Goal: Task Accomplishment & Management: Complete application form

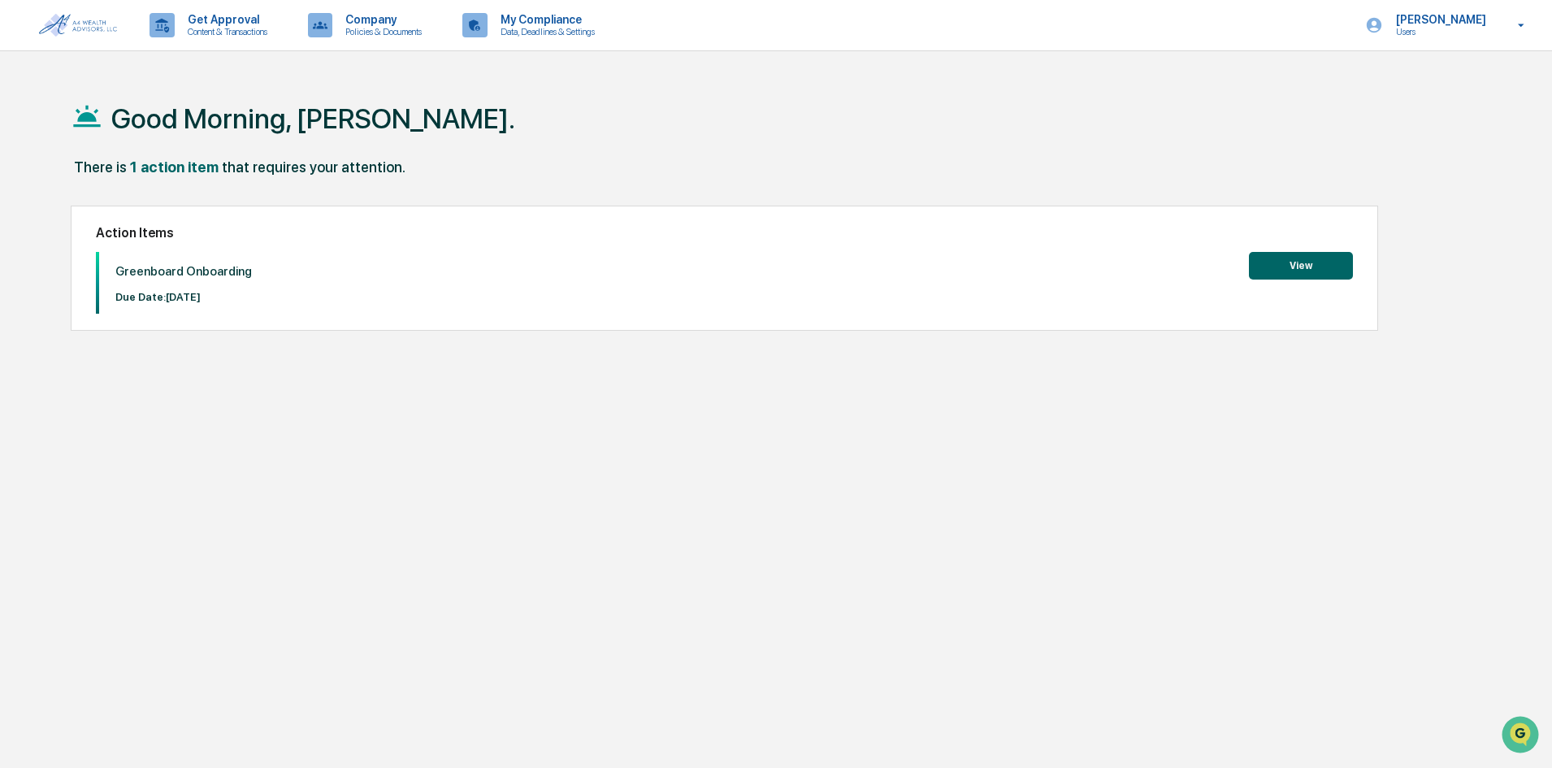
click at [1298, 266] on button "View" at bounding box center [1301, 266] width 104 height 28
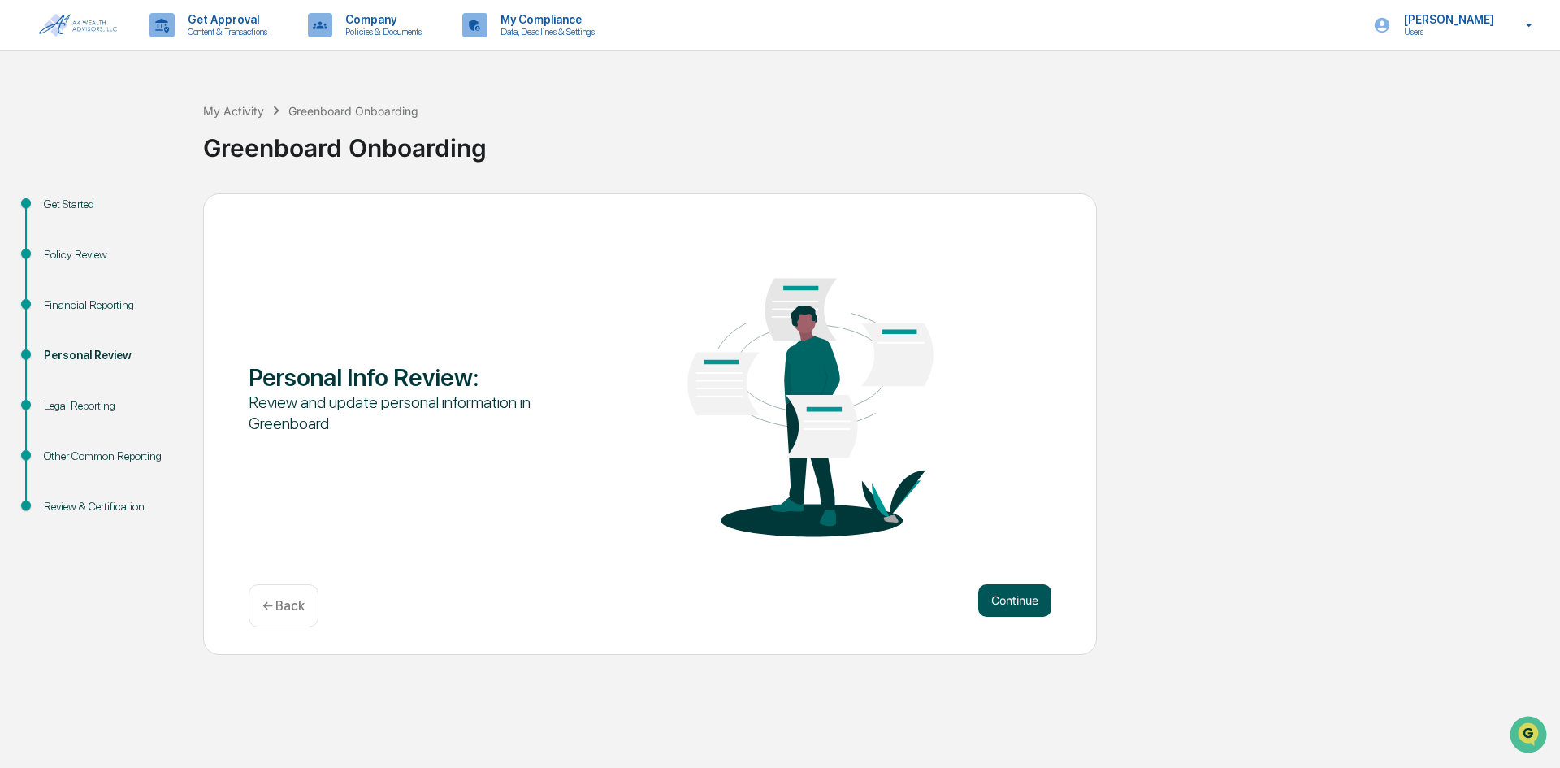
click at [1027, 598] on button "Continue" at bounding box center [1015, 600] width 73 height 33
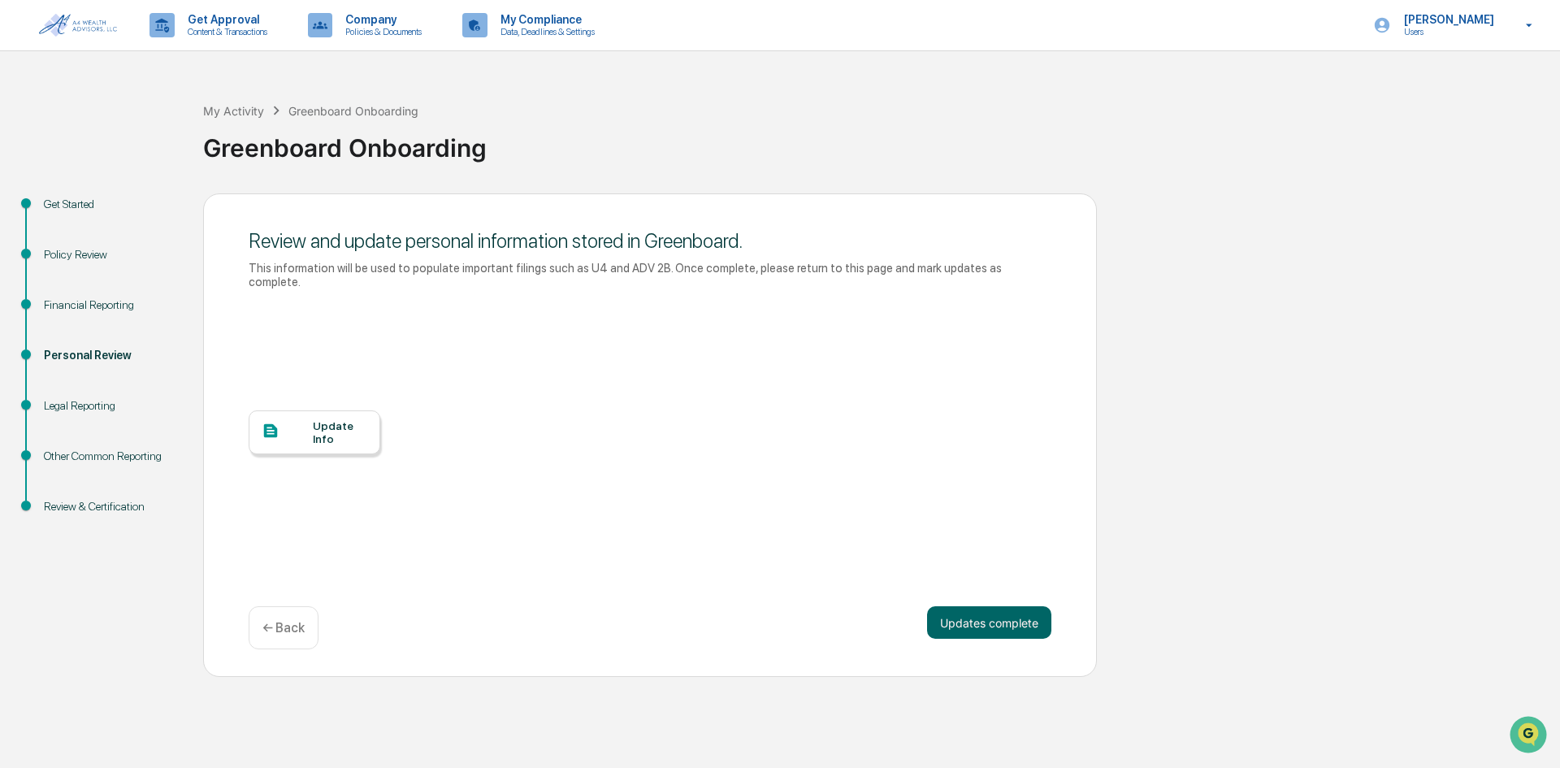
click at [324, 421] on div "Update Info" at bounding box center [340, 432] width 54 height 26
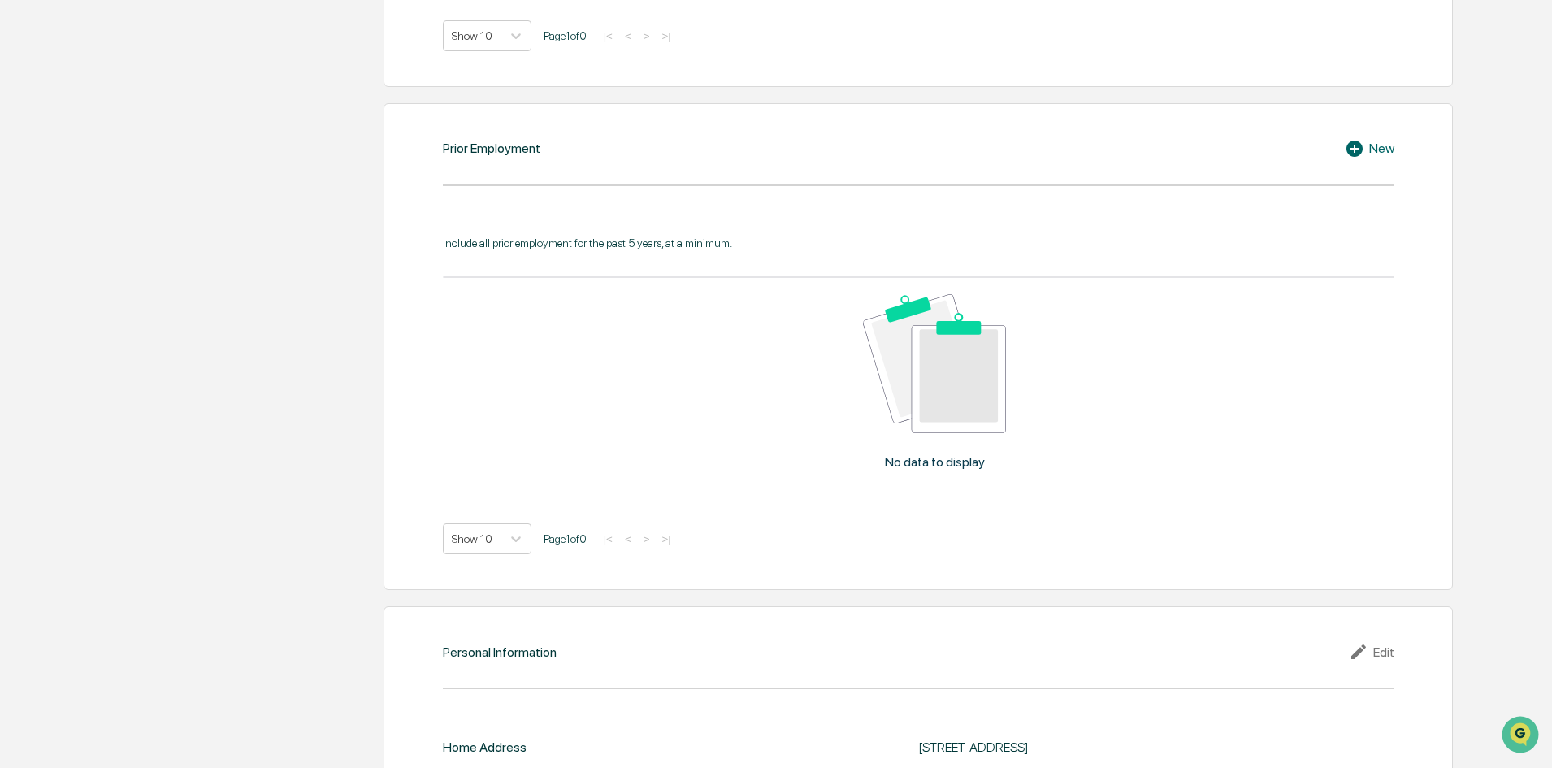
scroll to position [1141, 0]
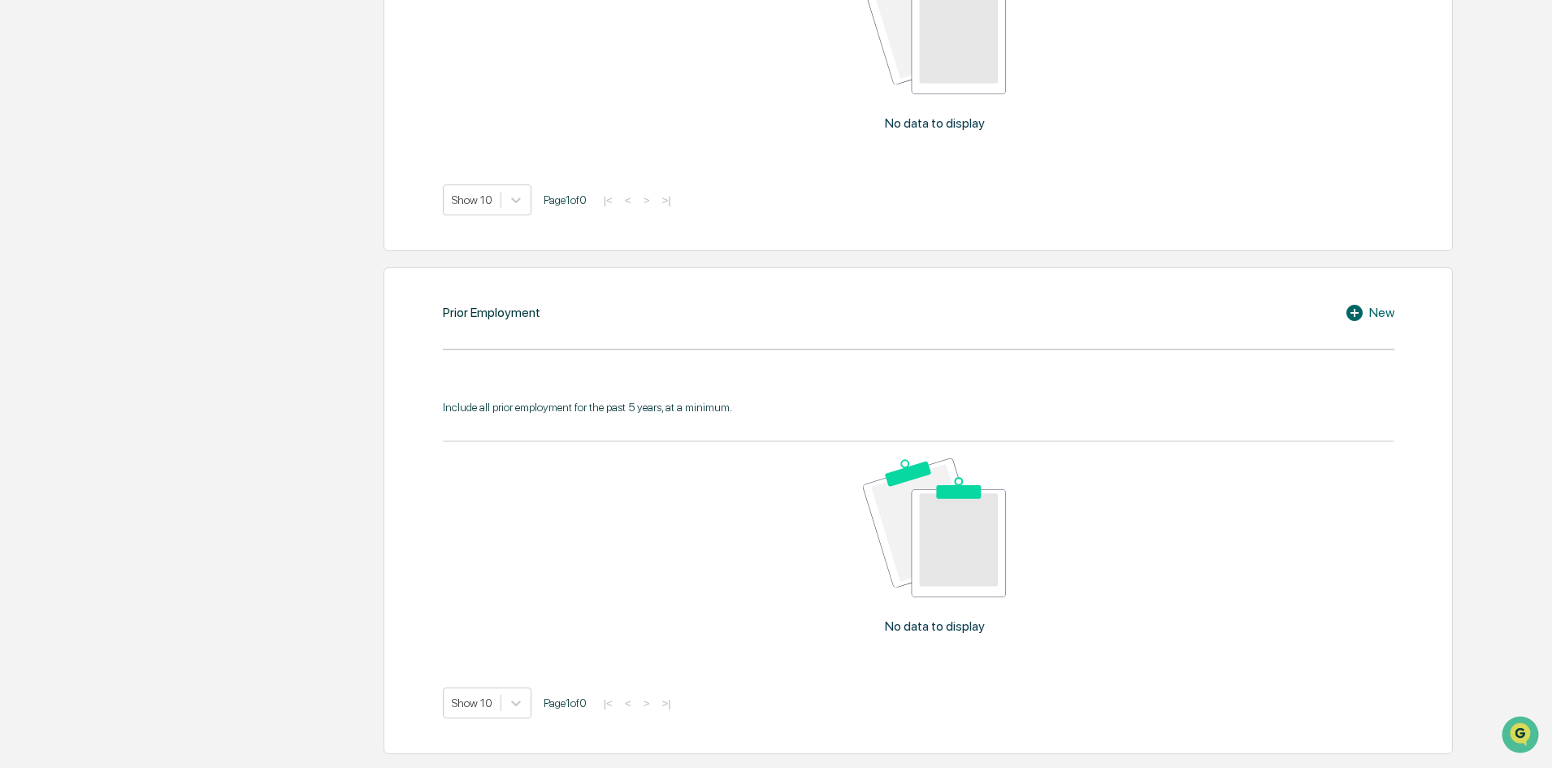
click at [1351, 313] on icon at bounding box center [1355, 313] width 16 height 16
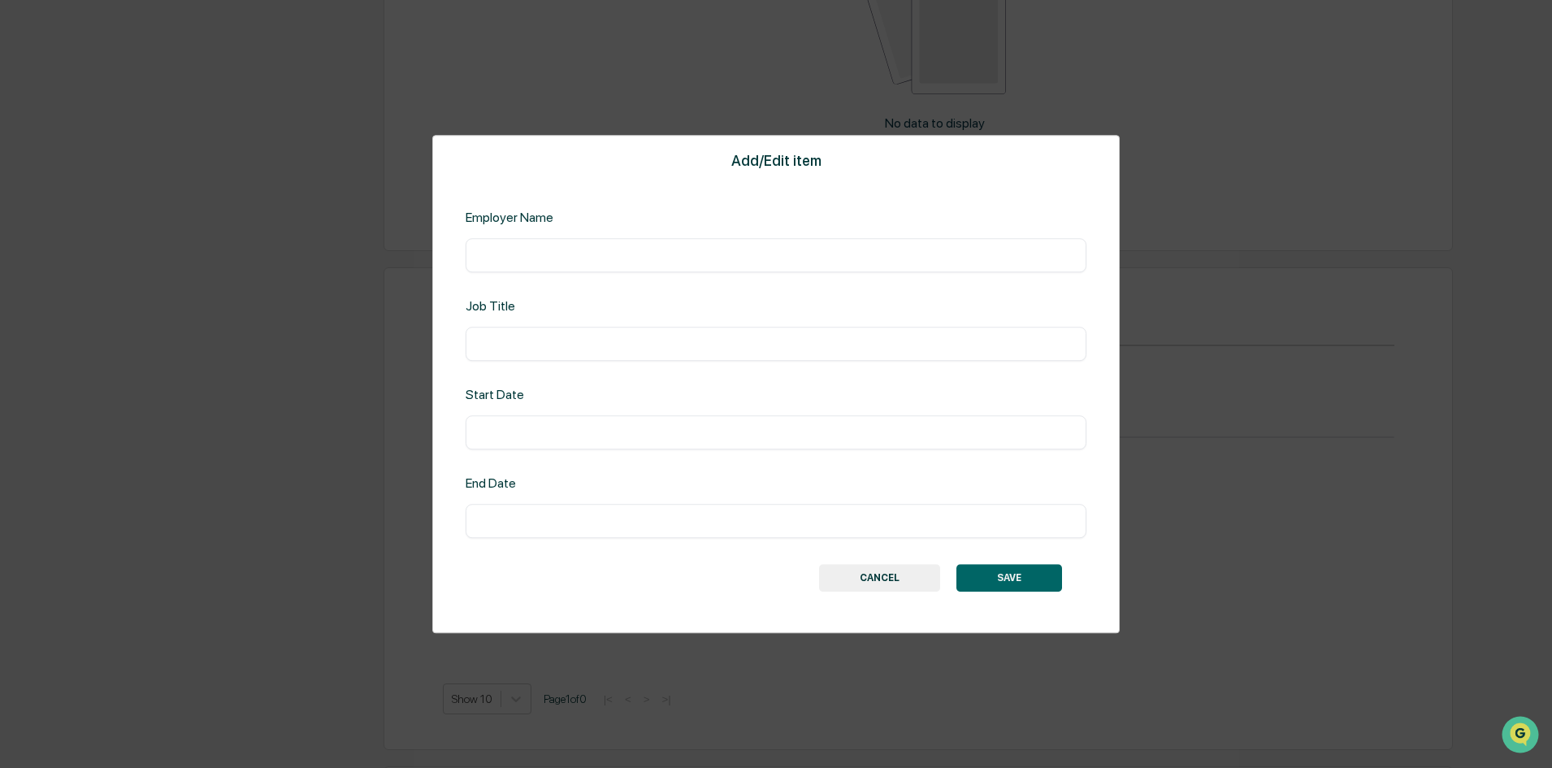
click at [523, 260] on input "text" at bounding box center [776, 255] width 597 height 16
type input "**********"
click at [614, 336] on input "text" at bounding box center [776, 344] width 597 height 16
type input "**********"
click at [563, 435] on input "text" at bounding box center [776, 432] width 597 height 16
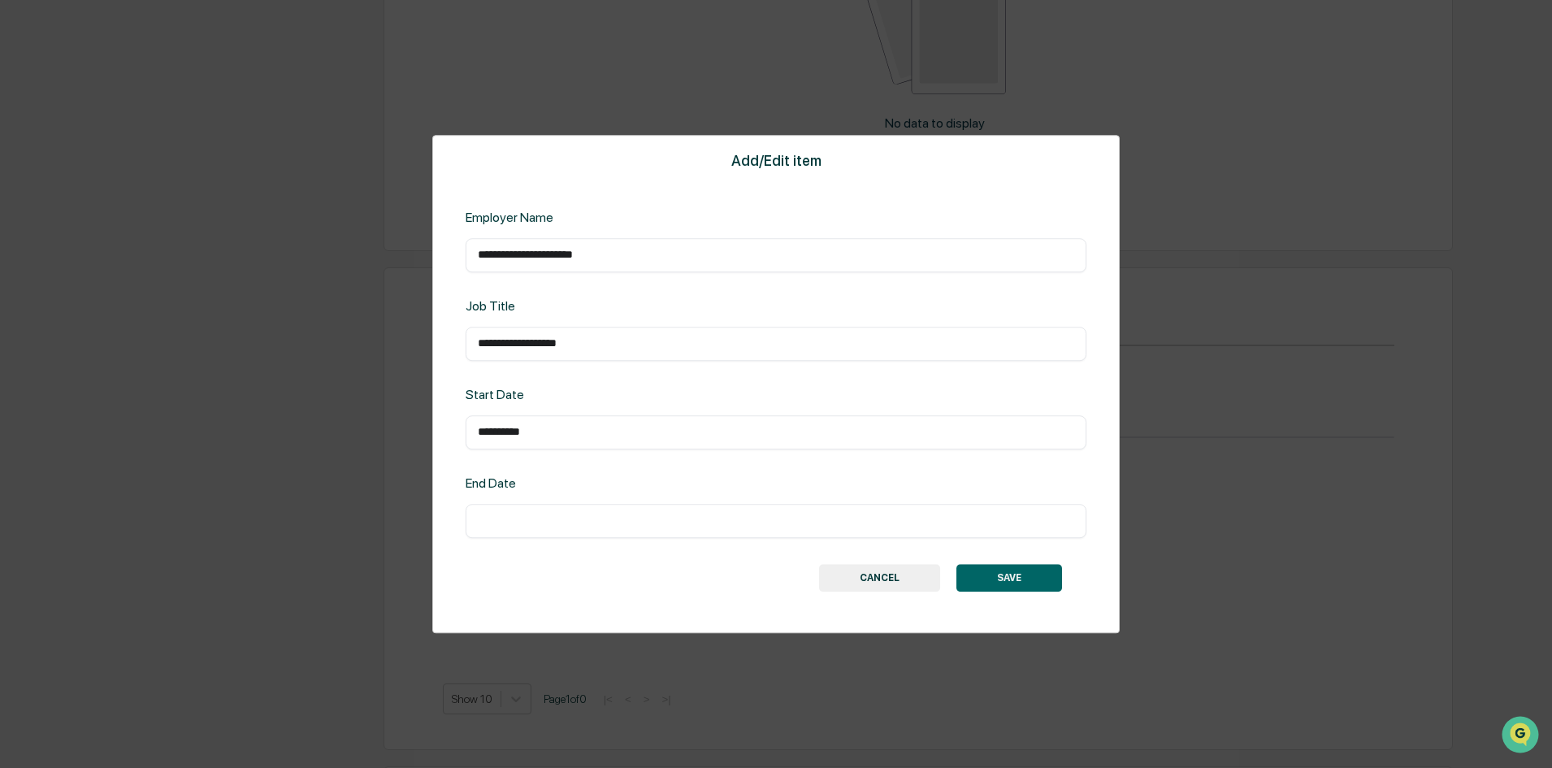
click at [486, 431] on input "**********" at bounding box center [776, 432] width 597 height 16
type input "**********"
click at [1087, 156] on div "**********" at bounding box center [776, 384] width 688 height 499
click at [998, 577] on button "SAVE" at bounding box center [1010, 578] width 106 height 28
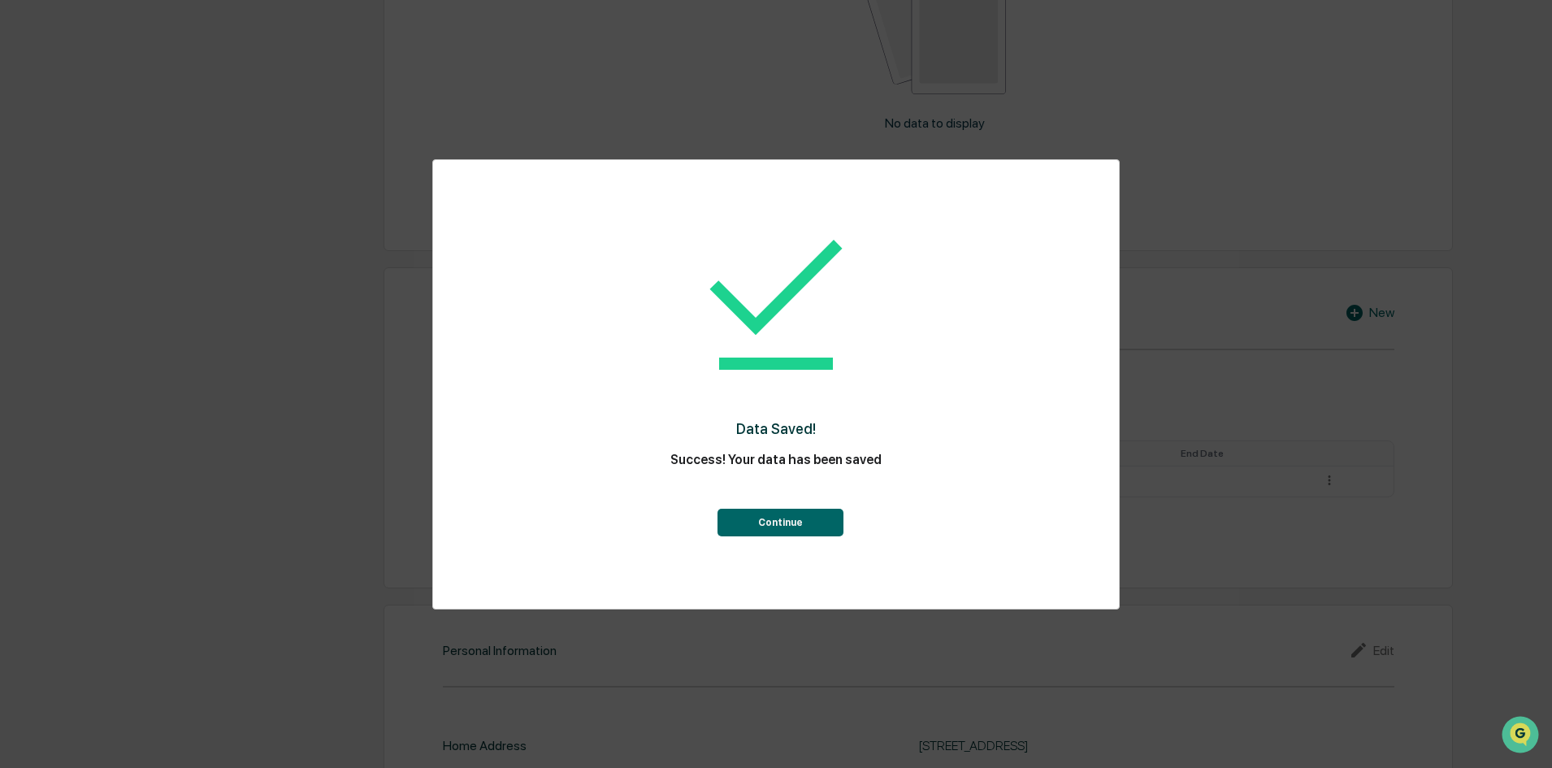
click at [788, 520] on button "Continue" at bounding box center [781, 523] width 126 height 28
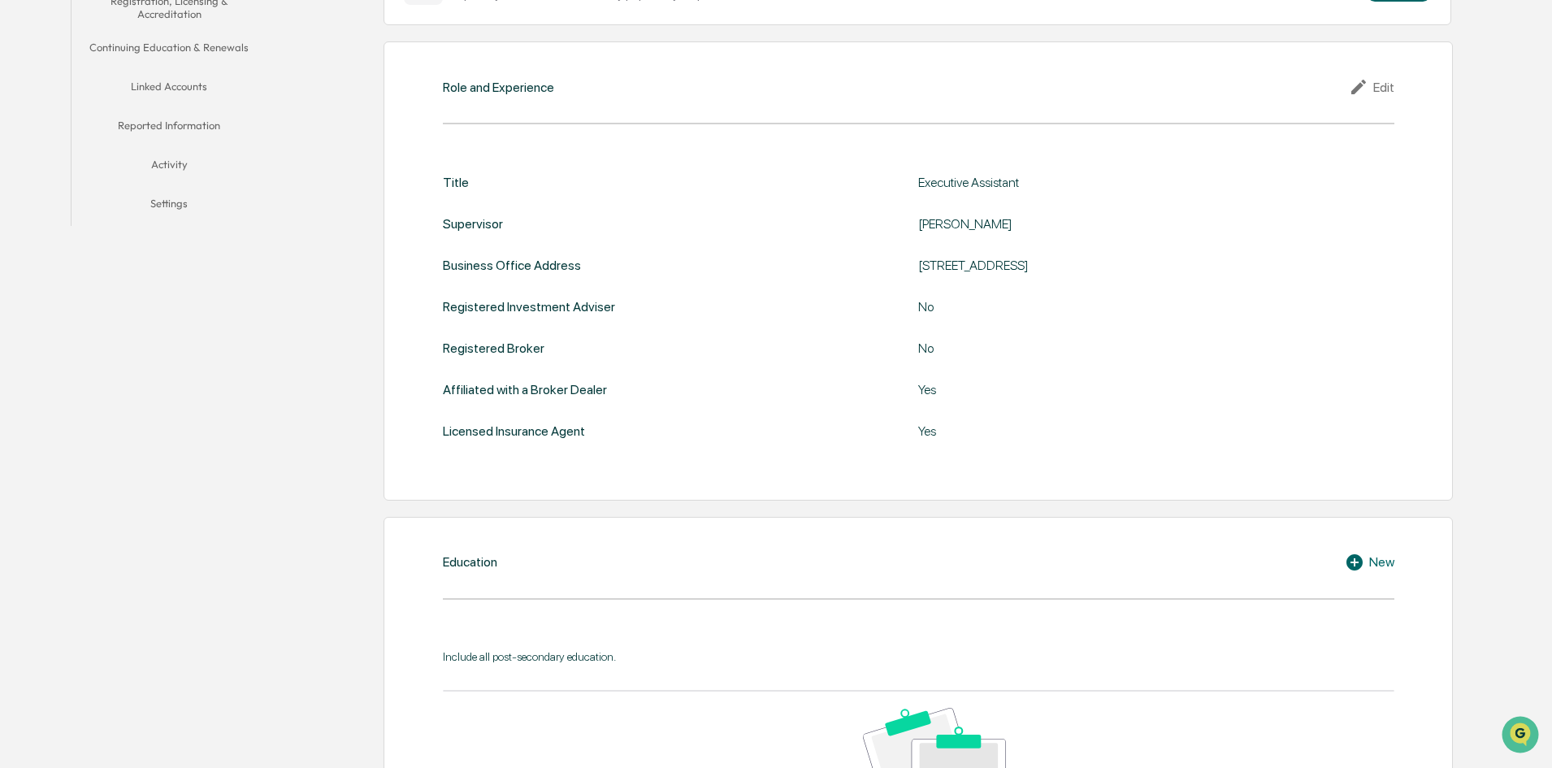
scroll to position [406, 0]
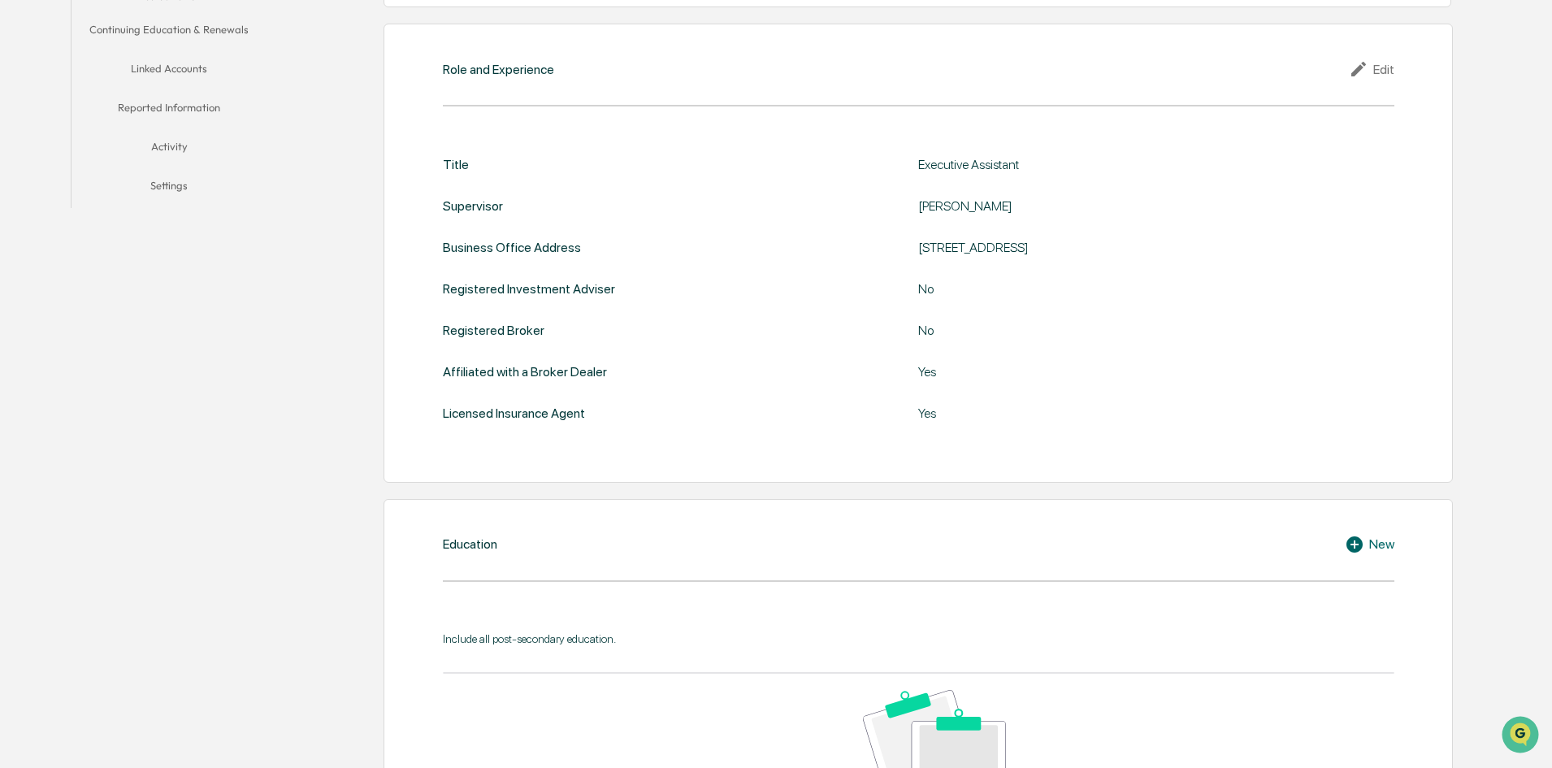
click at [1369, 540] on icon at bounding box center [1357, 545] width 24 height 20
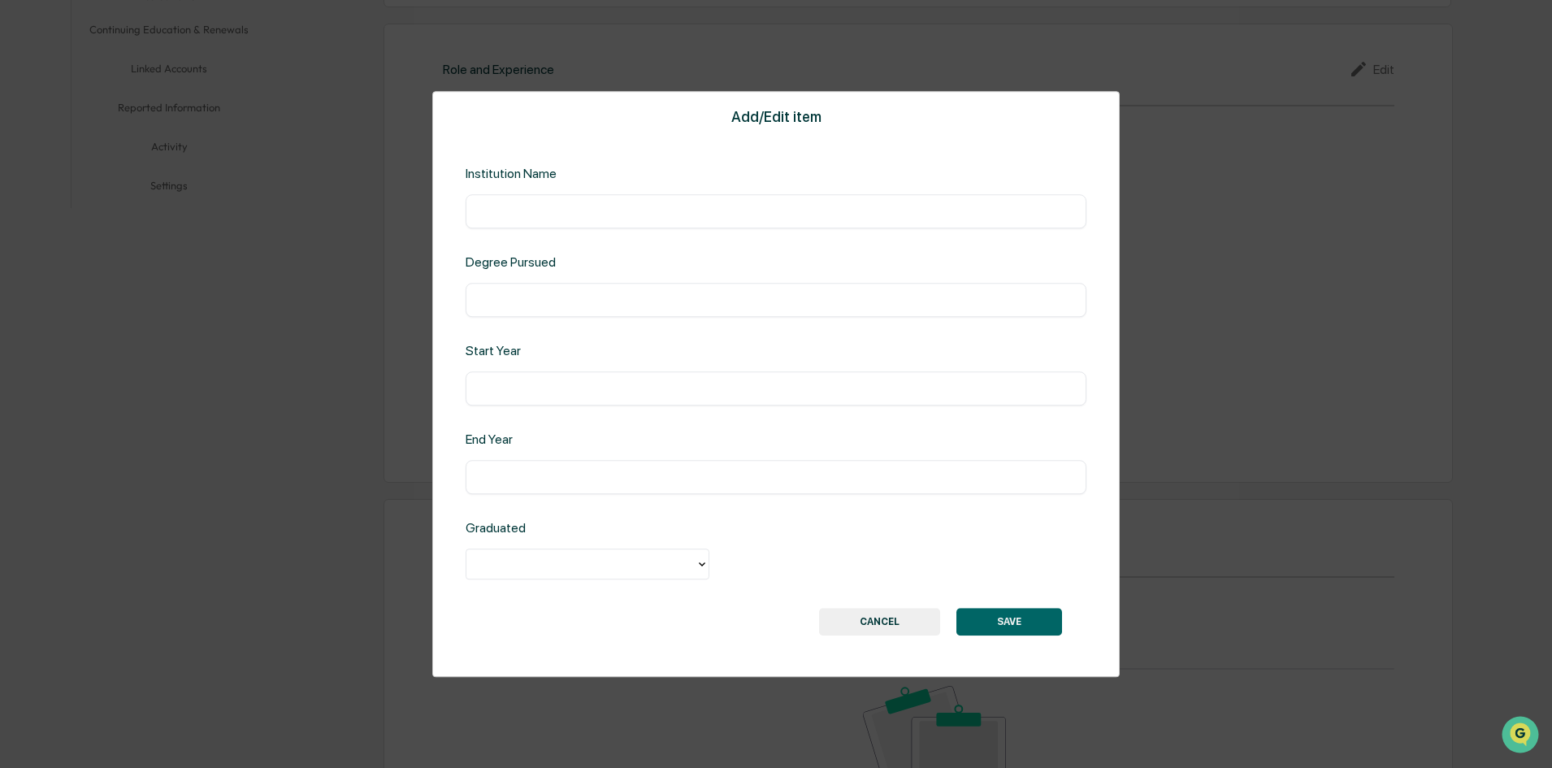
click at [874, 623] on button "CANCEL" at bounding box center [879, 622] width 121 height 28
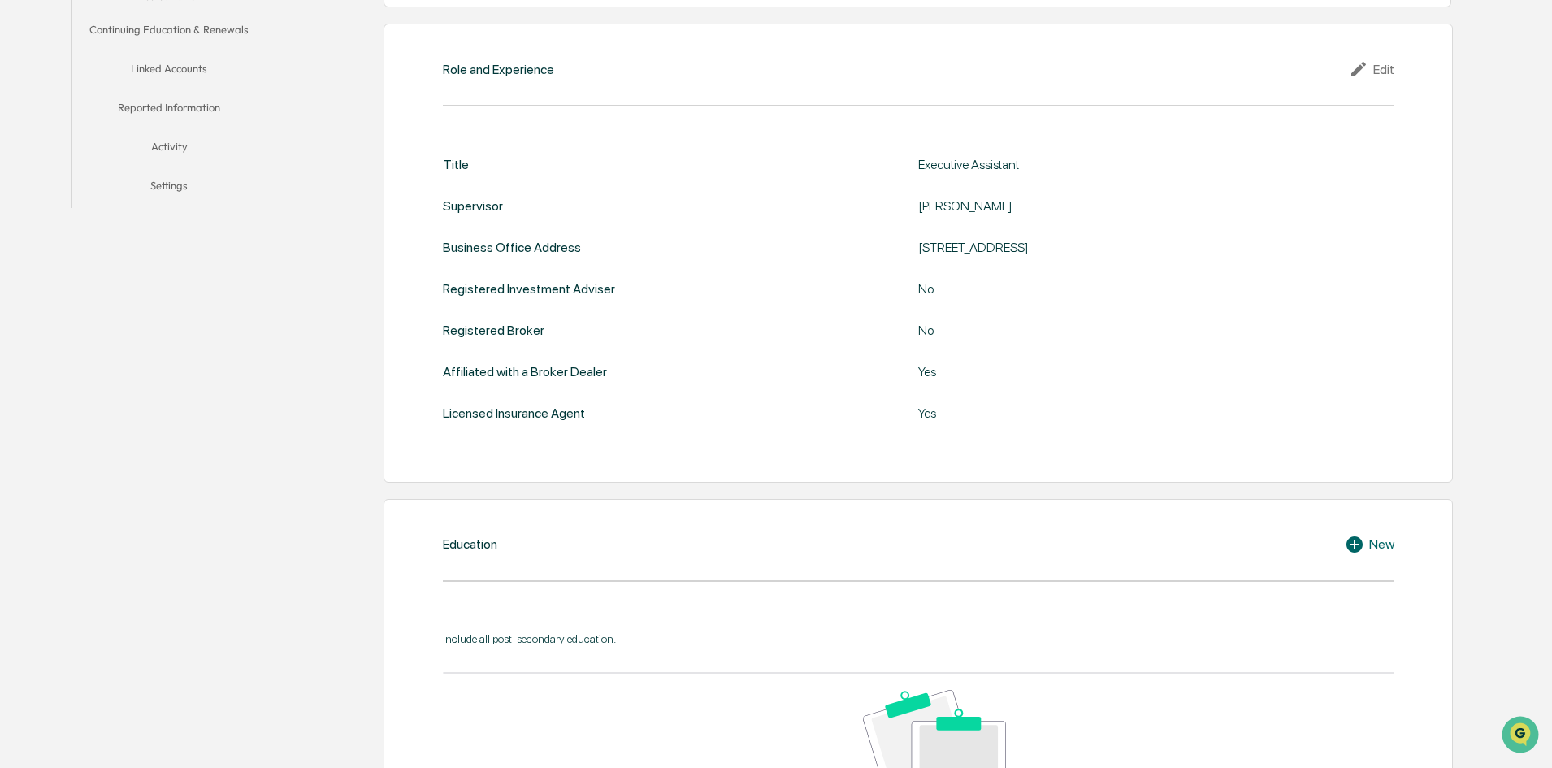
scroll to position [0, 0]
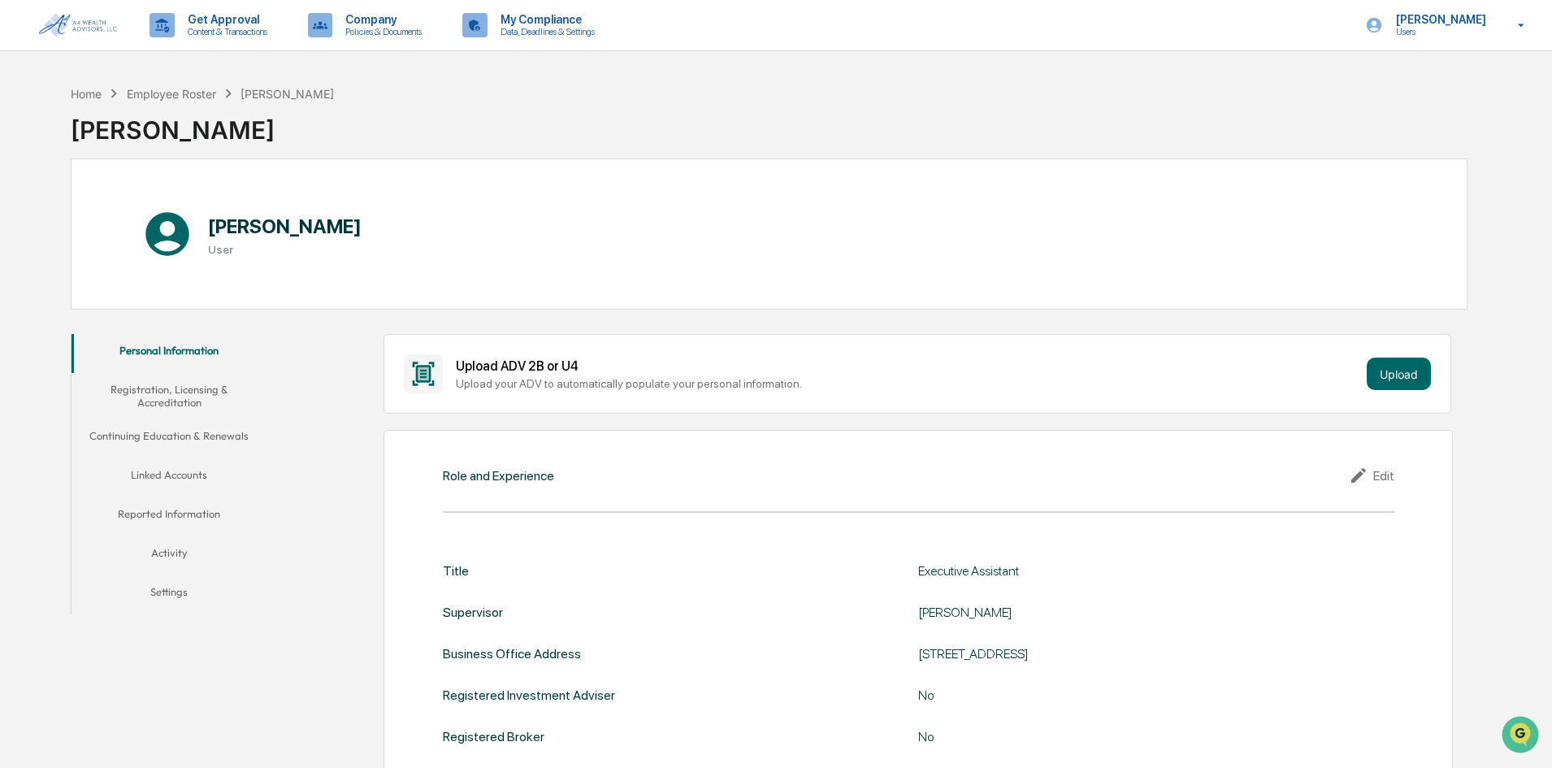
click at [161, 389] on button "Registration, Licensing & Accreditation" at bounding box center [169, 396] width 195 height 46
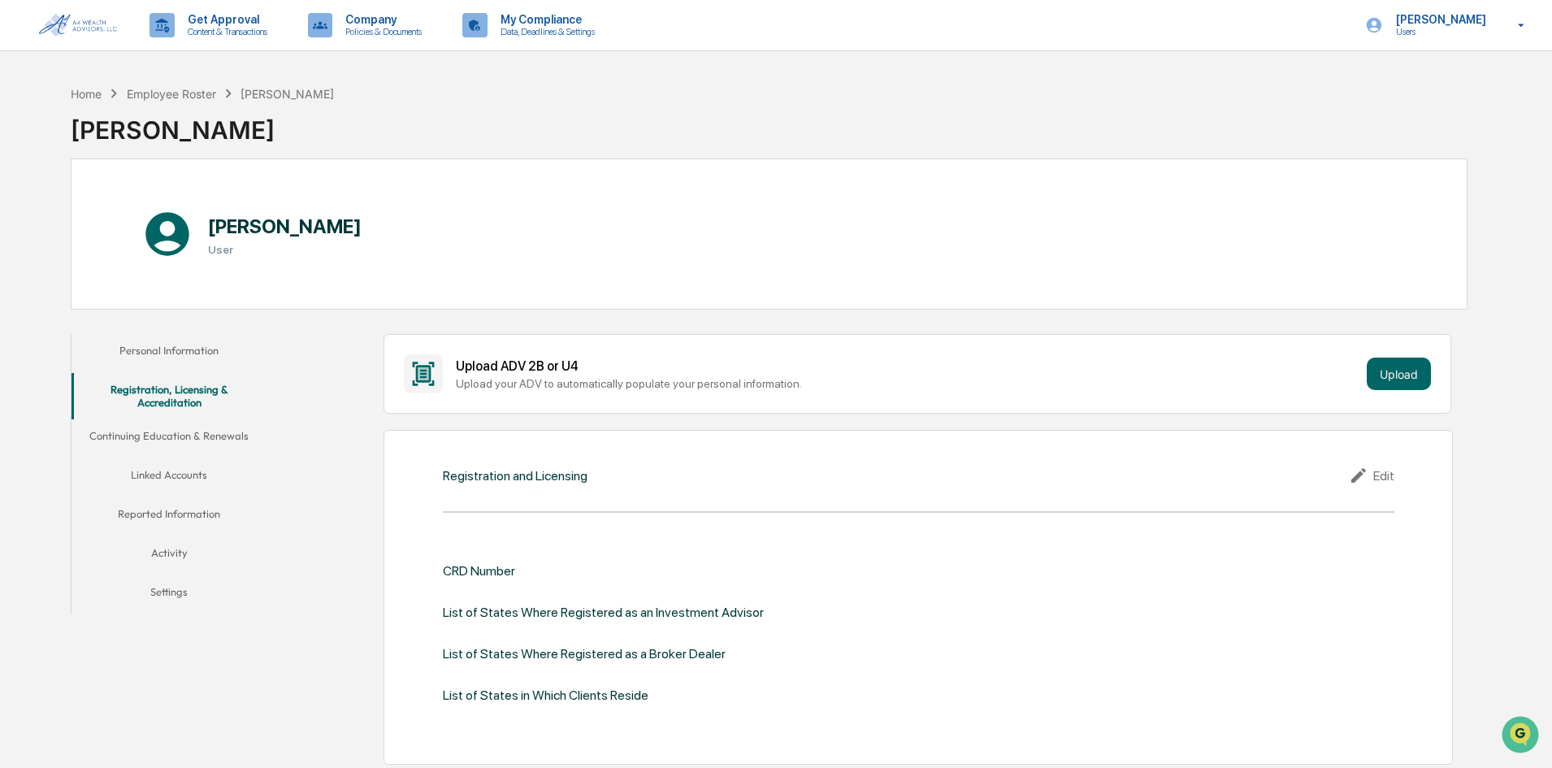
click at [161, 592] on button "Settings" at bounding box center [169, 594] width 195 height 39
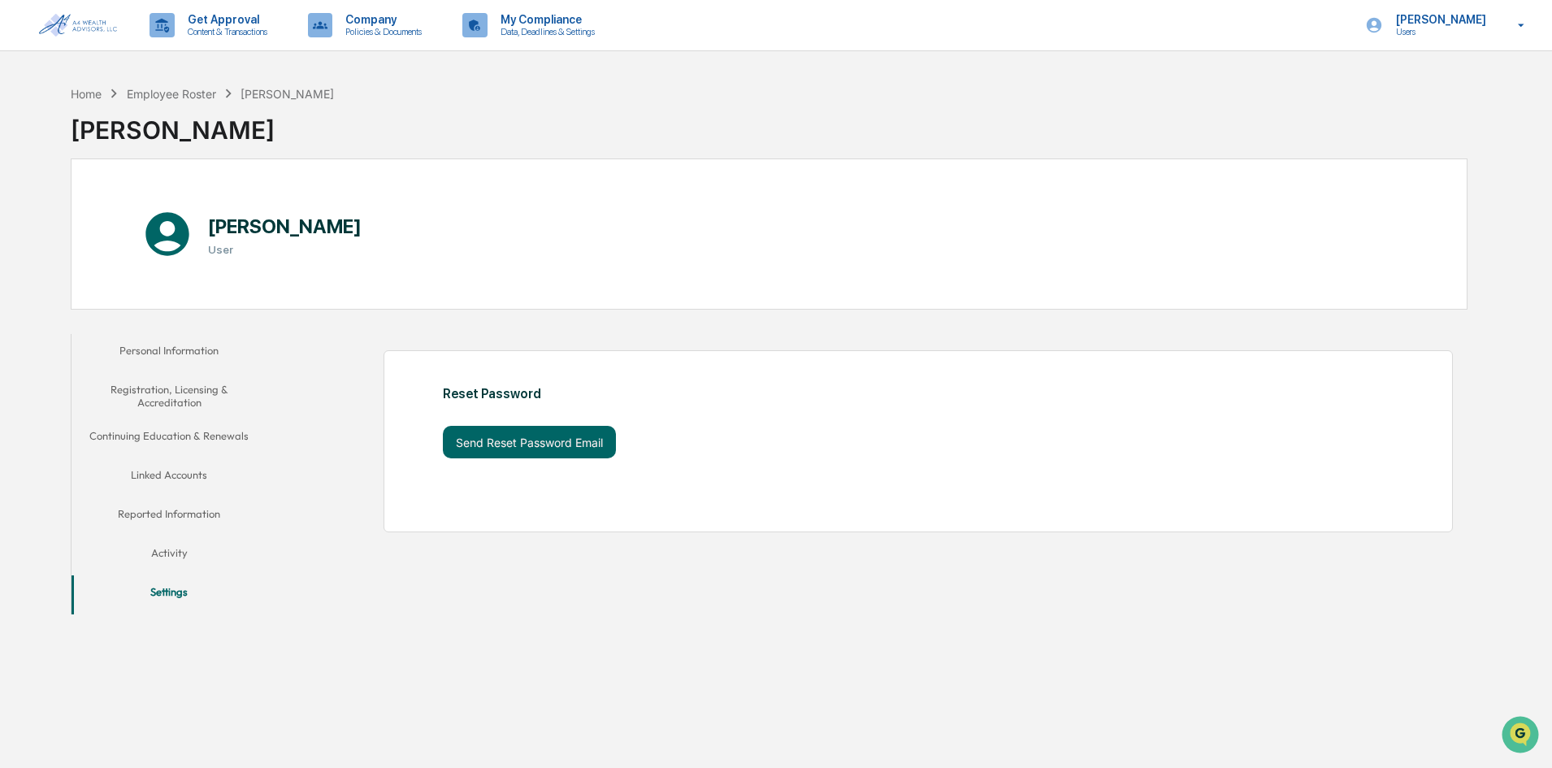
click at [167, 540] on button "Activity" at bounding box center [169, 555] width 195 height 39
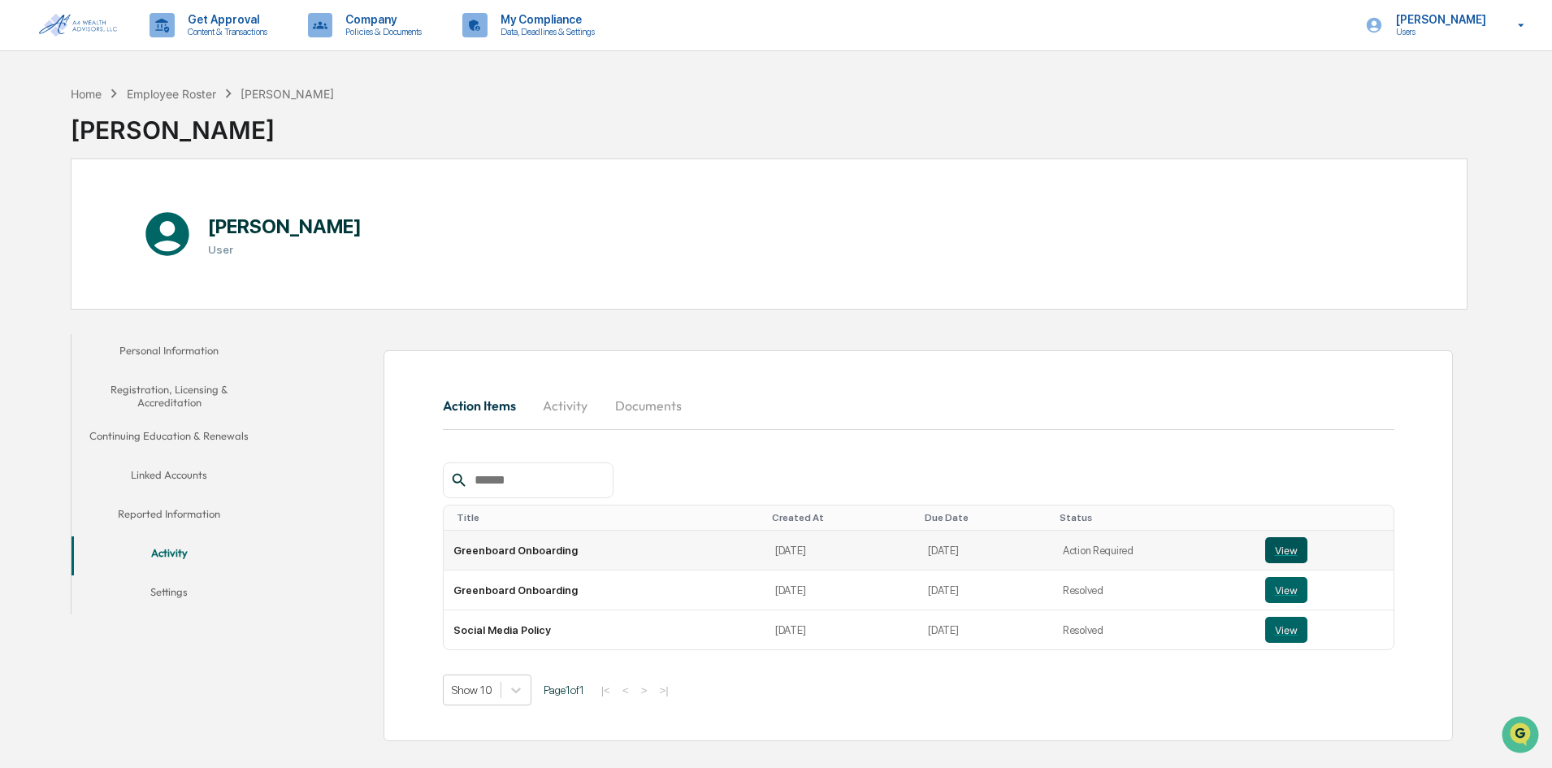
click at [1282, 549] on button "View" at bounding box center [1286, 550] width 42 height 26
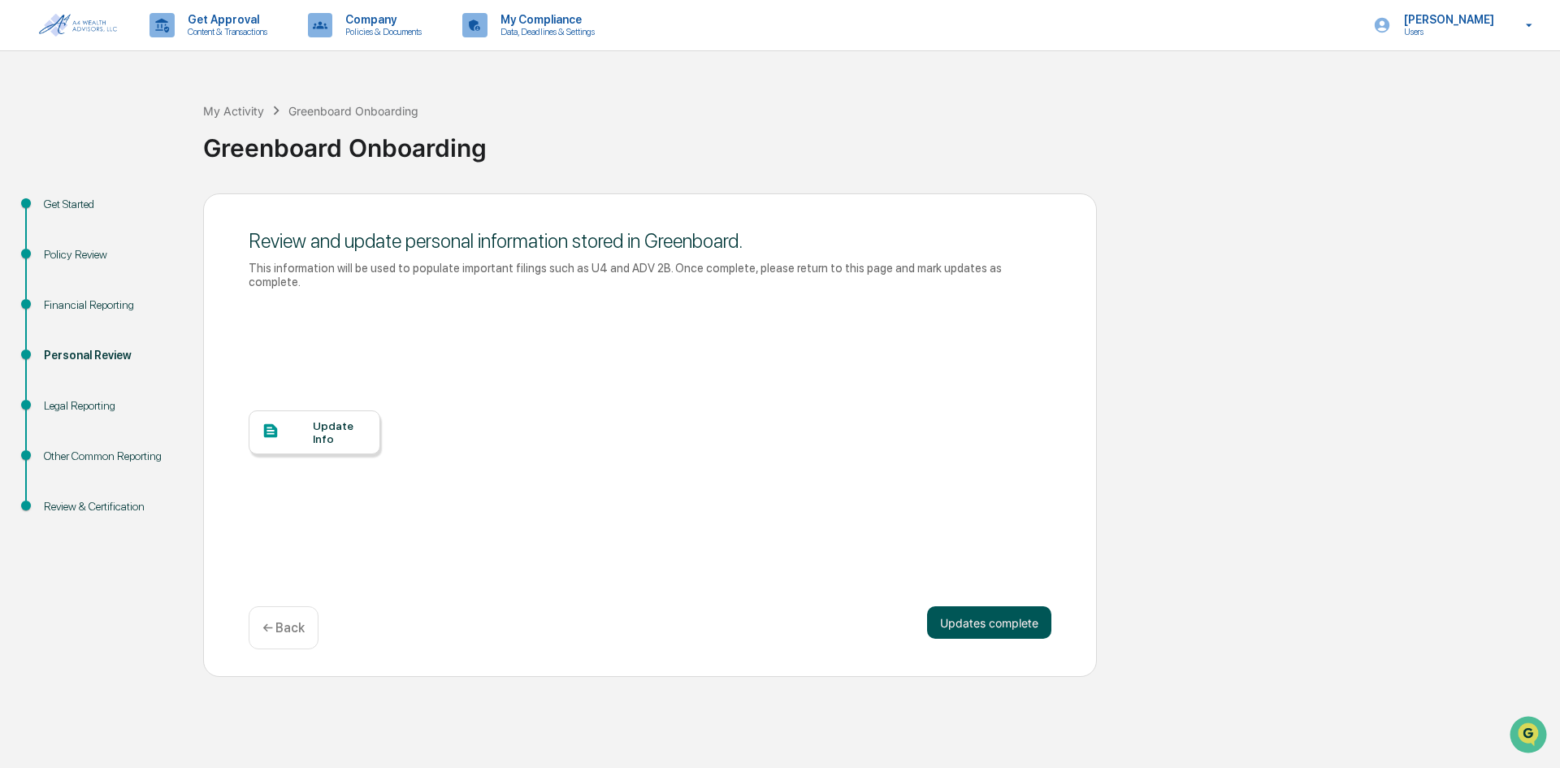
click at [987, 611] on button "Updates complete" at bounding box center [989, 622] width 124 height 33
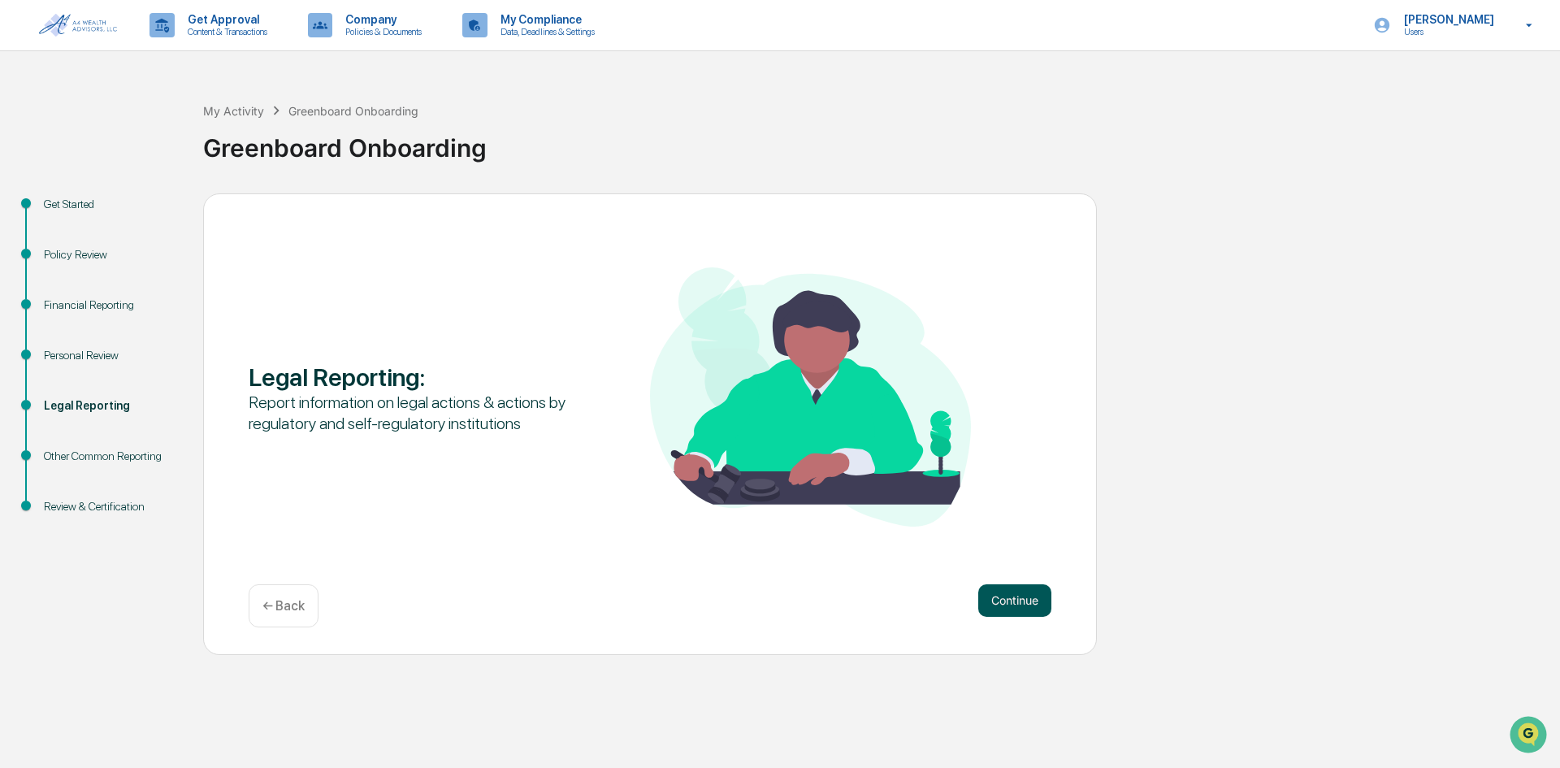
click at [1005, 597] on button "Continue" at bounding box center [1015, 600] width 73 height 33
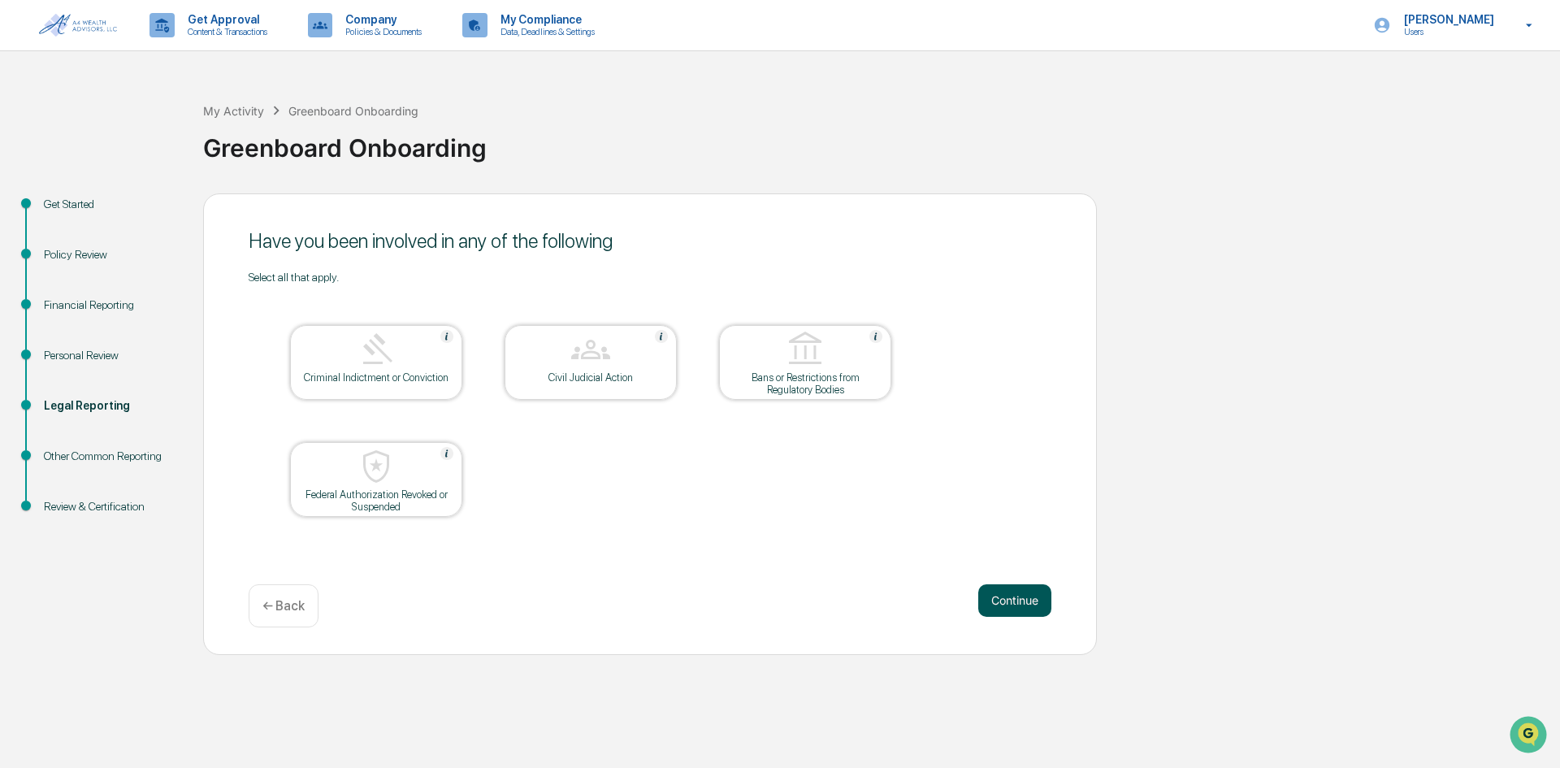
click at [1015, 592] on button "Continue" at bounding box center [1015, 600] width 73 height 33
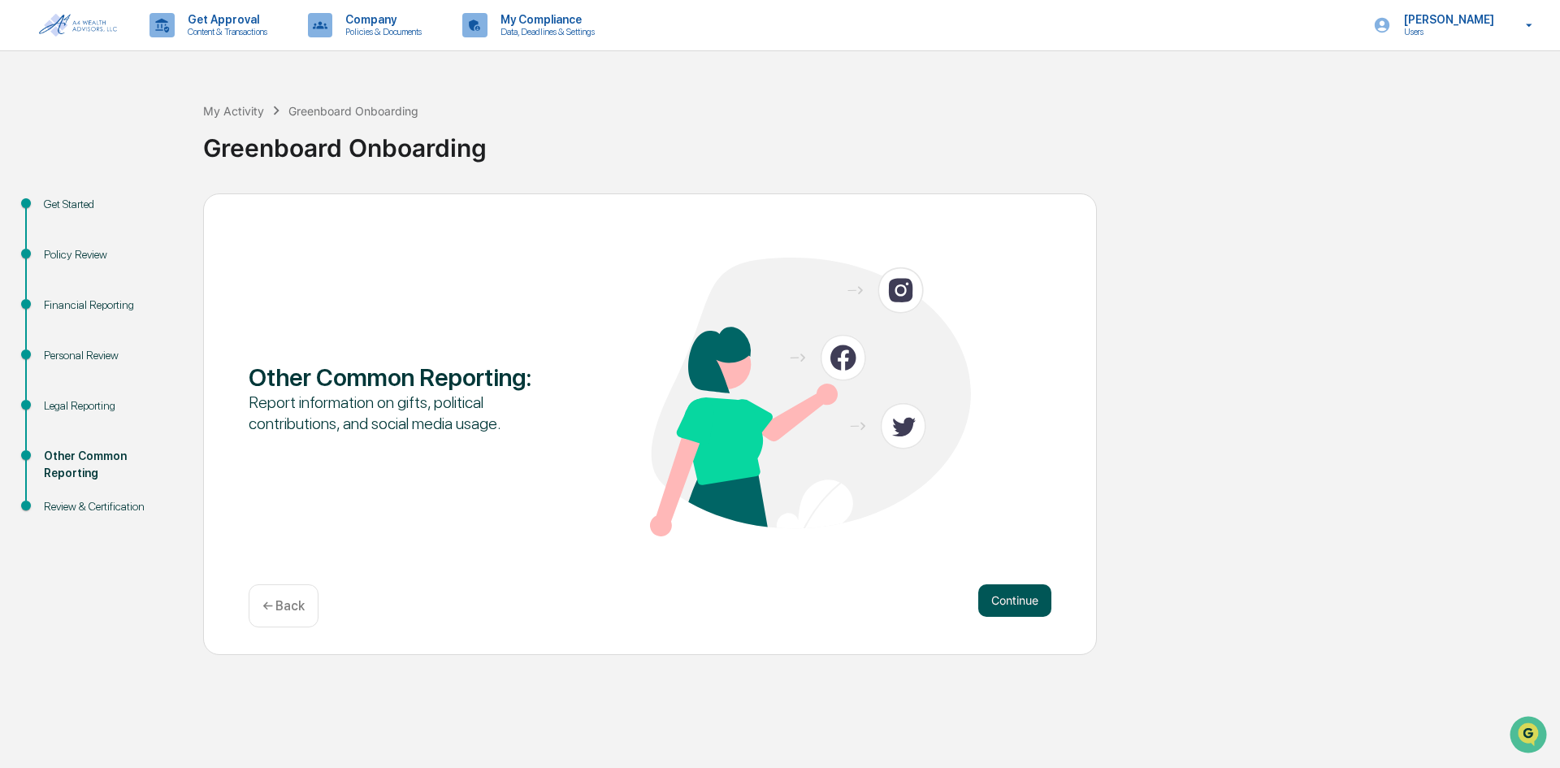
click at [1015, 601] on button "Continue" at bounding box center [1015, 600] width 73 height 33
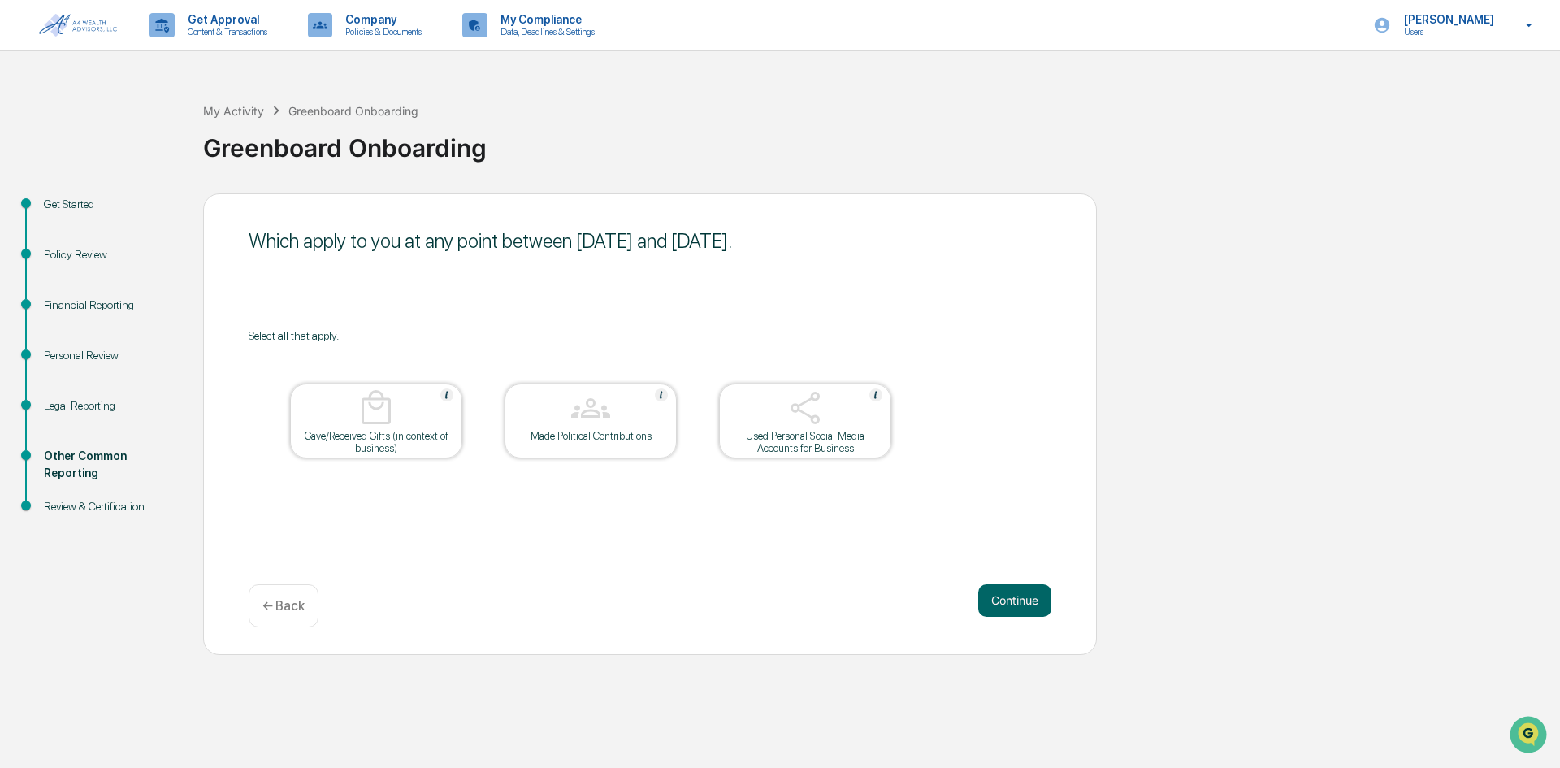
click at [1015, 601] on button "Continue" at bounding box center [1015, 600] width 73 height 33
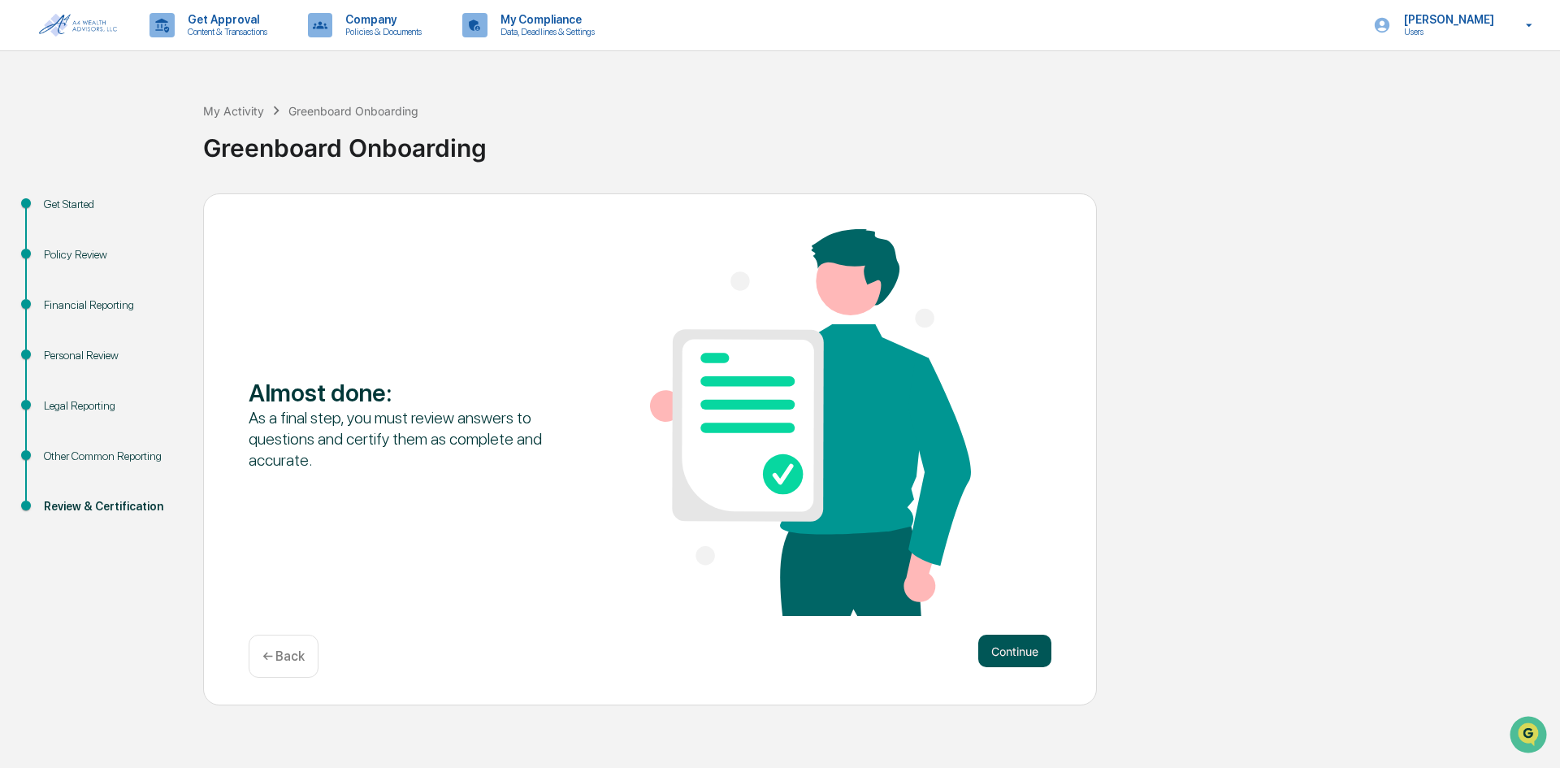
click at [1018, 652] on button "Continue" at bounding box center [1015, 651] width 73 height 33
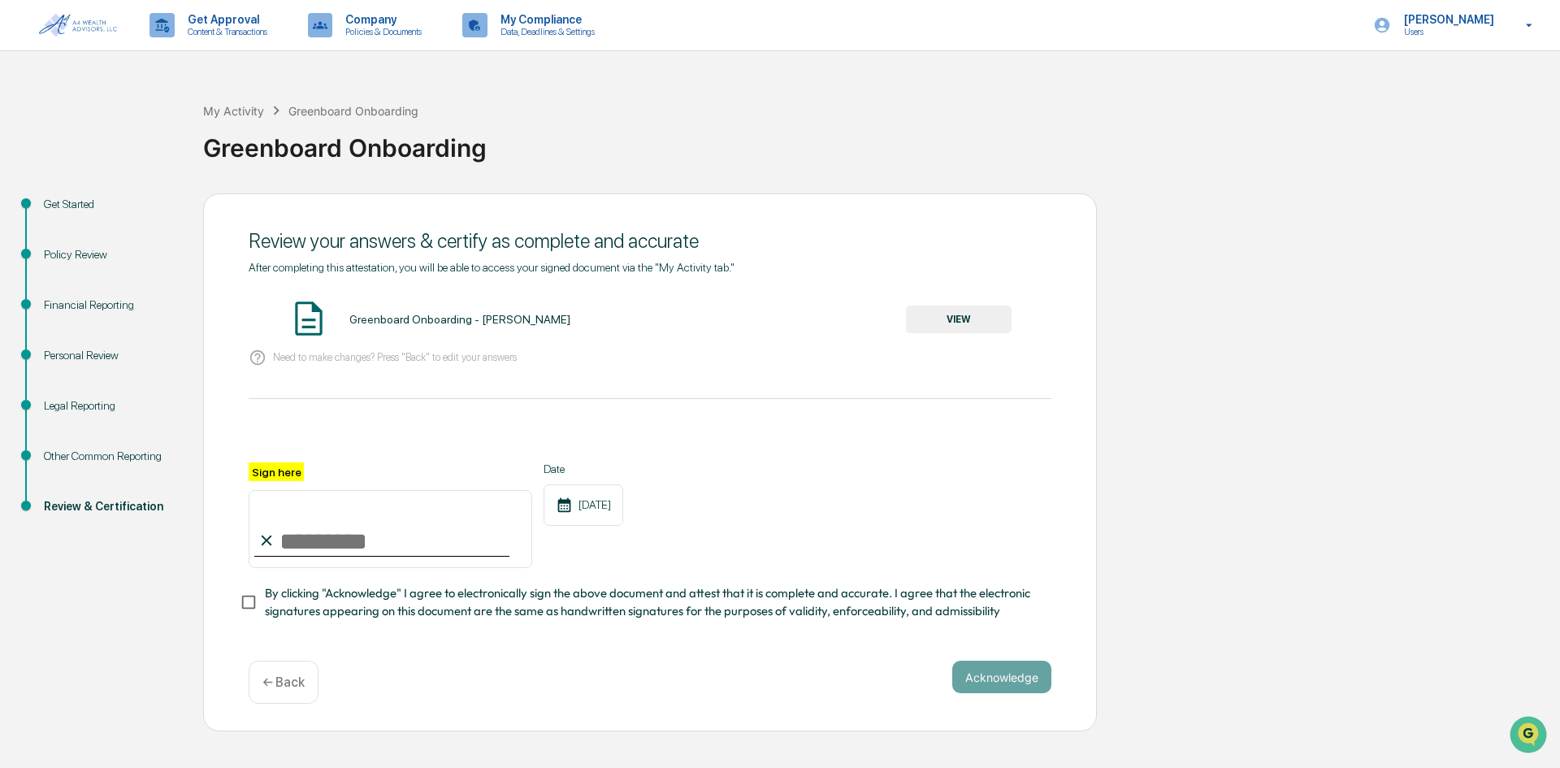
click at [937, 323] on button "VIEW" at bounding box center [959, 320] width 106 height 28
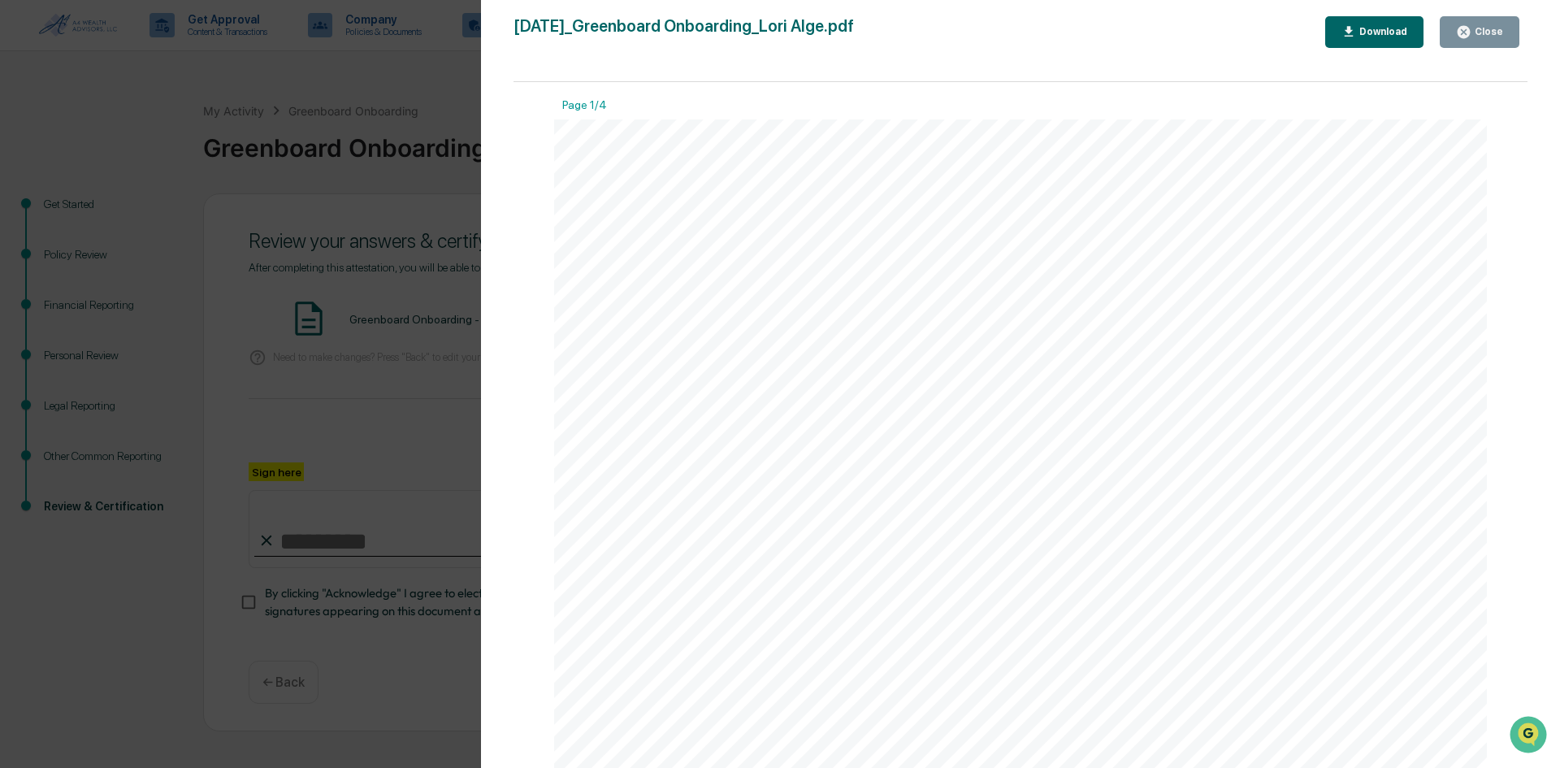
click at [1487, 31] on div "Close" at bounding box center [1488, 31] width 32 height 11
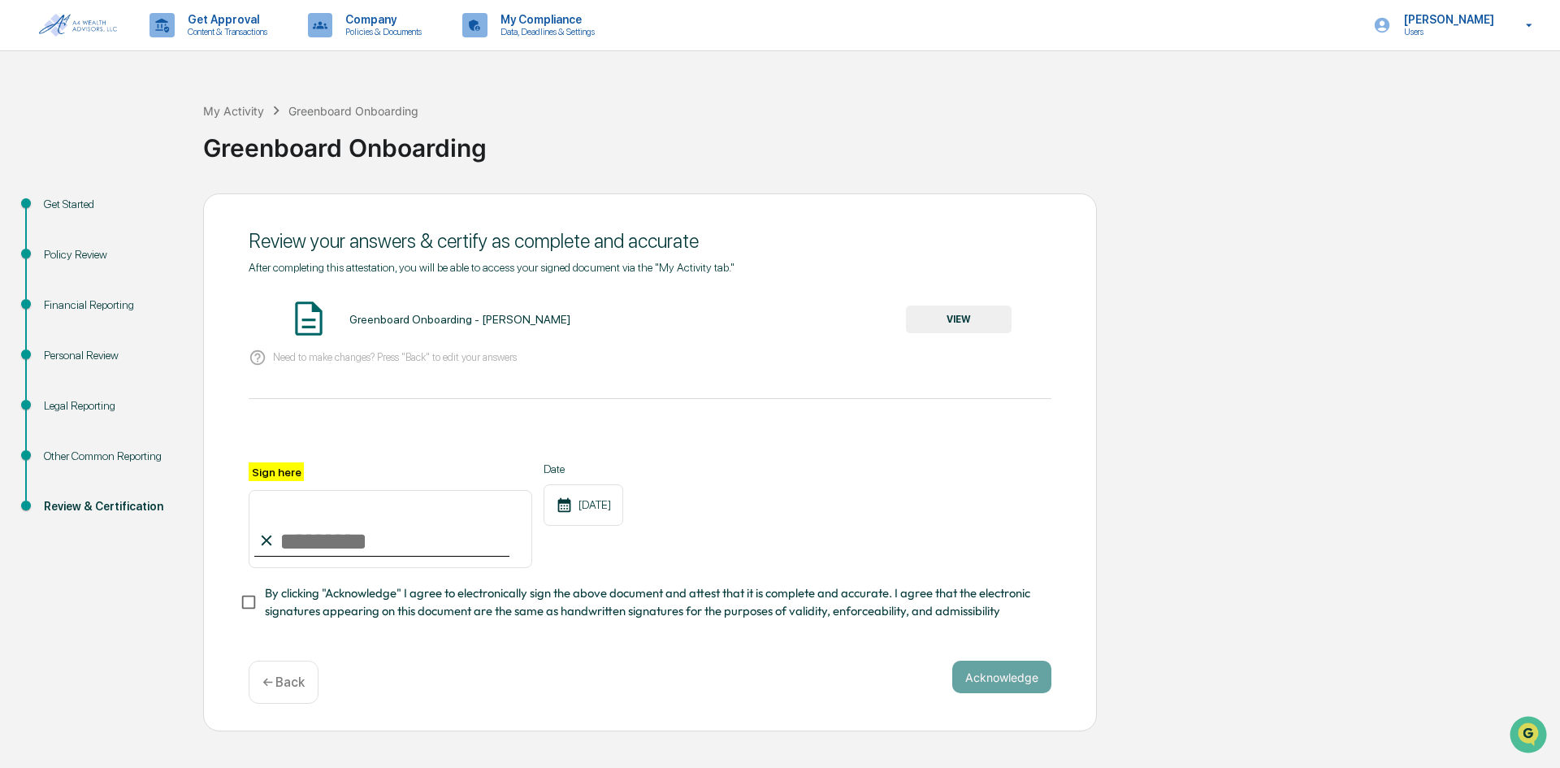
click at [979, 319] on button "VIEW" at bounding box center [959, 320] width 106 height 28
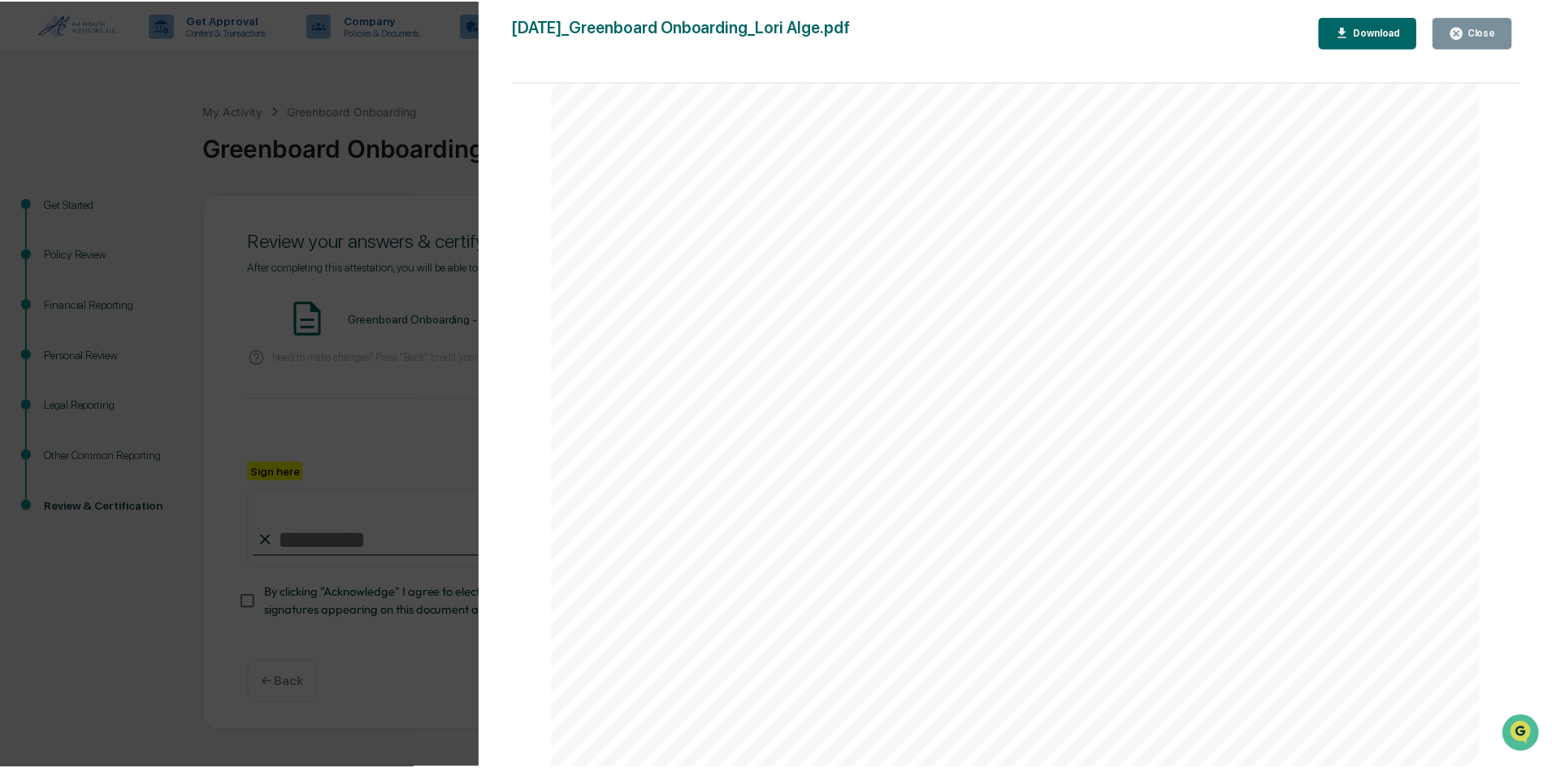
scroll to position [4789, 0]
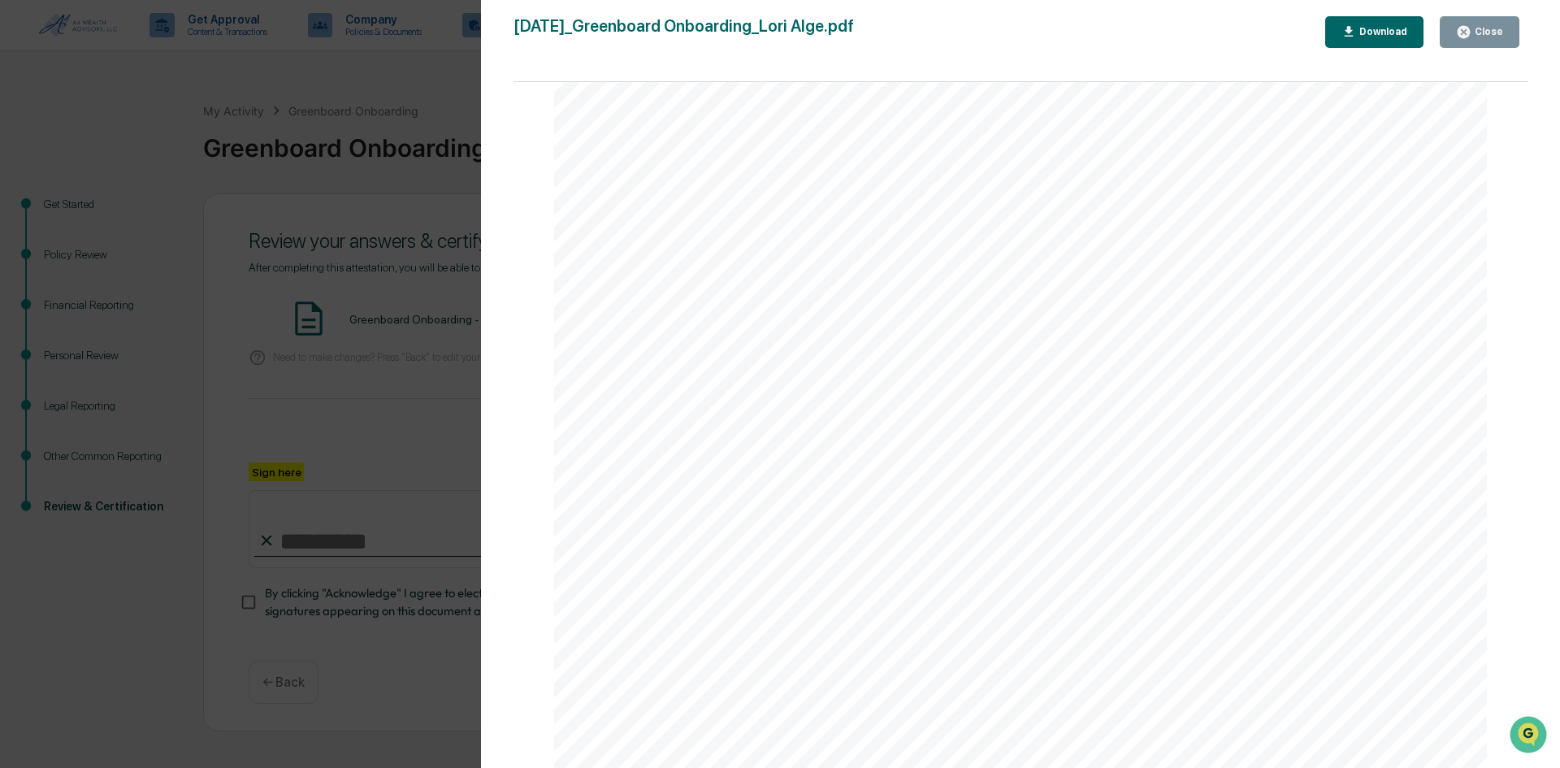
click at [1472, 27] on icon "button" at bounding box center [1463, 31] width 15 height 15
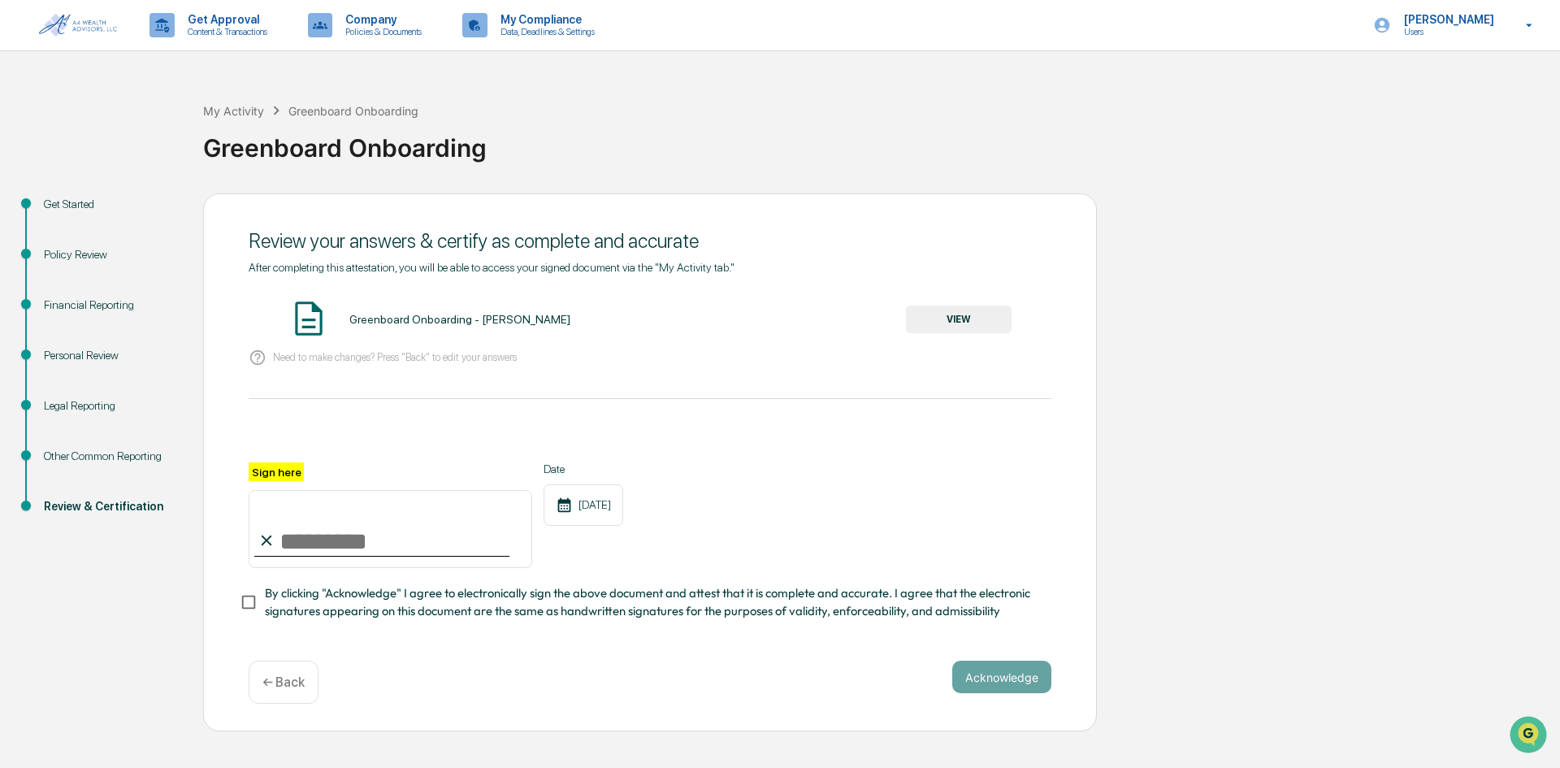
click at [310, 531] on input "Sign here" at bounding box center [391, 529] width 284 height 78
type input "*********"
click at [991, 673] on button "Acknowledge" at bounding box center [1002, 677] width 99 height 33
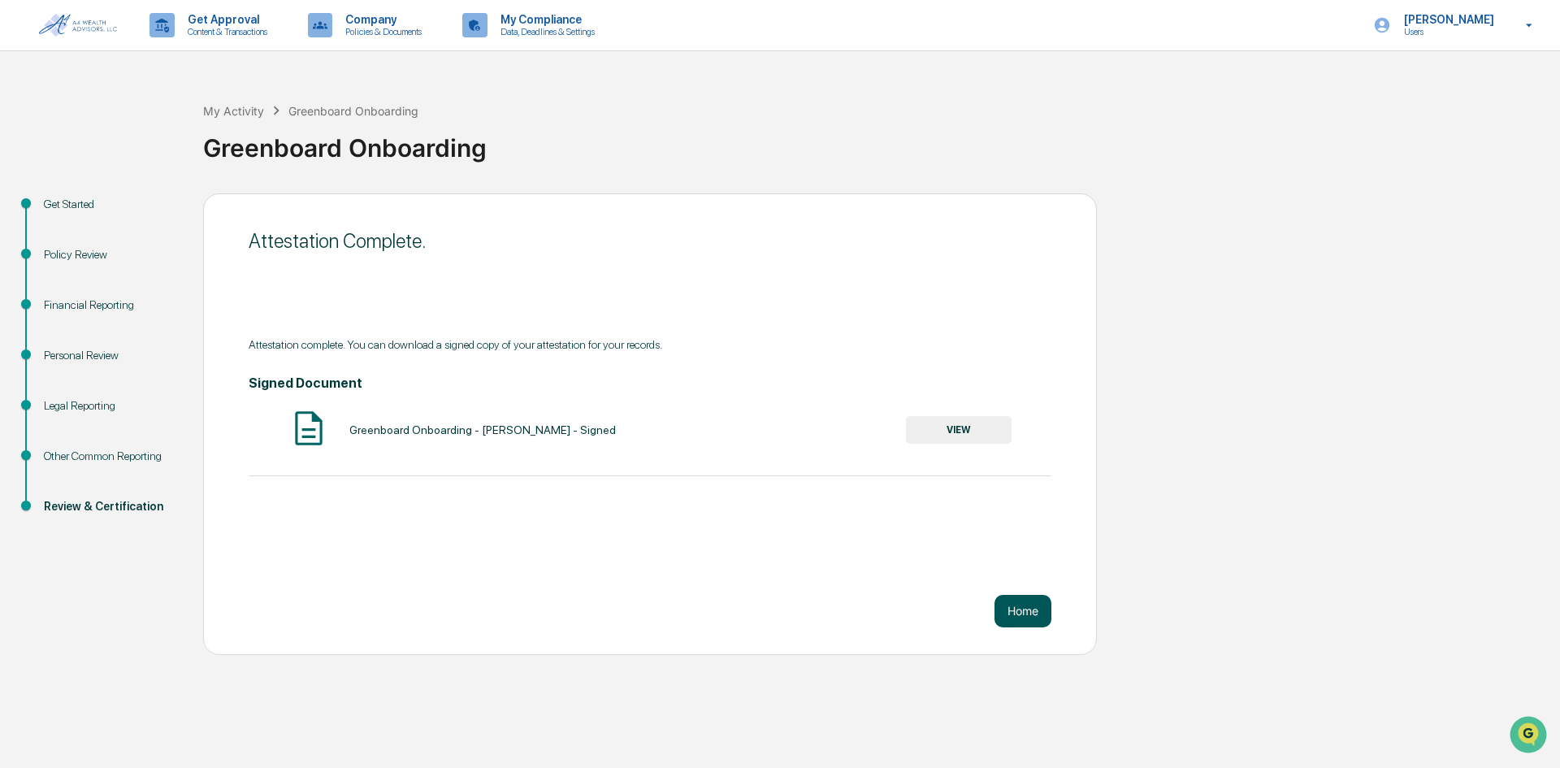
click at [1028, 610] on button "Home" at bounding box center [1023, 611] width 57 height 33
